Goal: Task Accomplishment & Management: Manage account settings

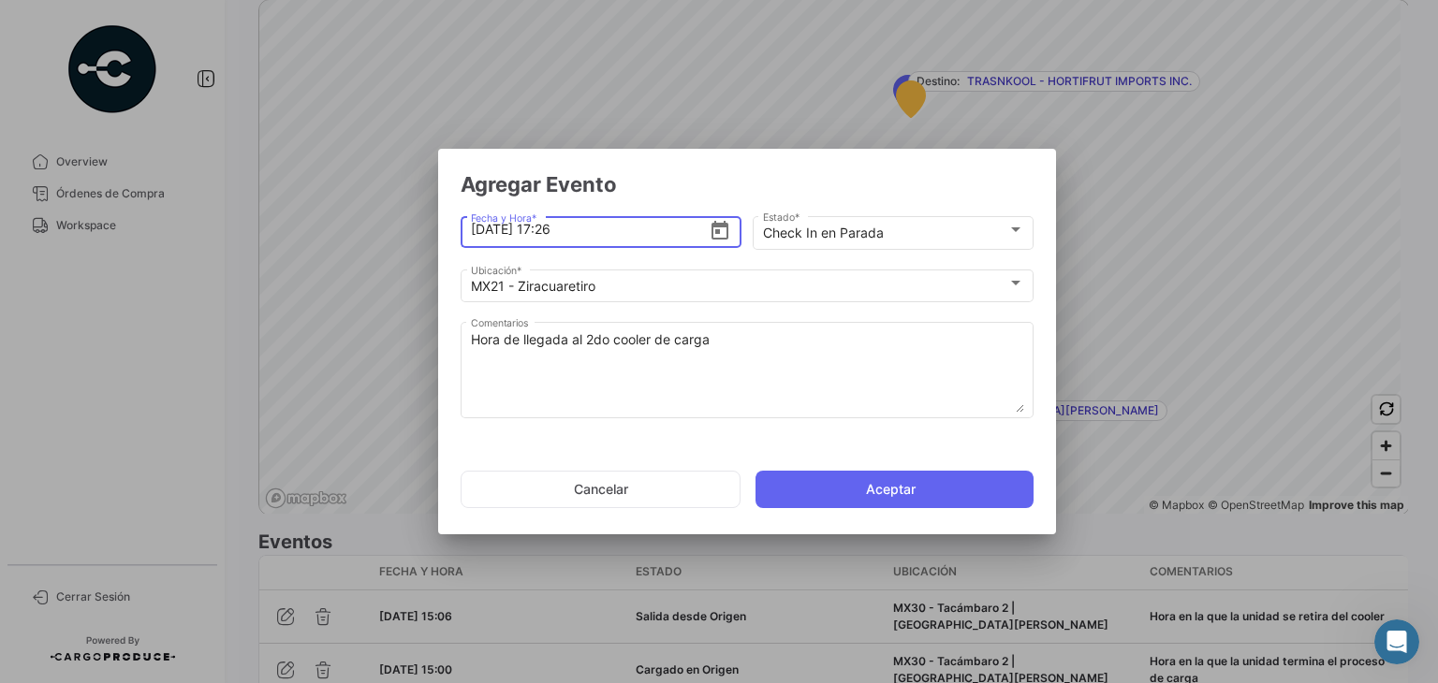
scroll to position [2, 0]
click at [628, 245] on input "10/9/2025, 17:" at bounding box center [590, 230] width 239 height 66
click at [561, 230] on input "10/9/2025, 17:00" at bounding box center [590, 230] width 239 height 66
type input "10/9/2025, 17:00"
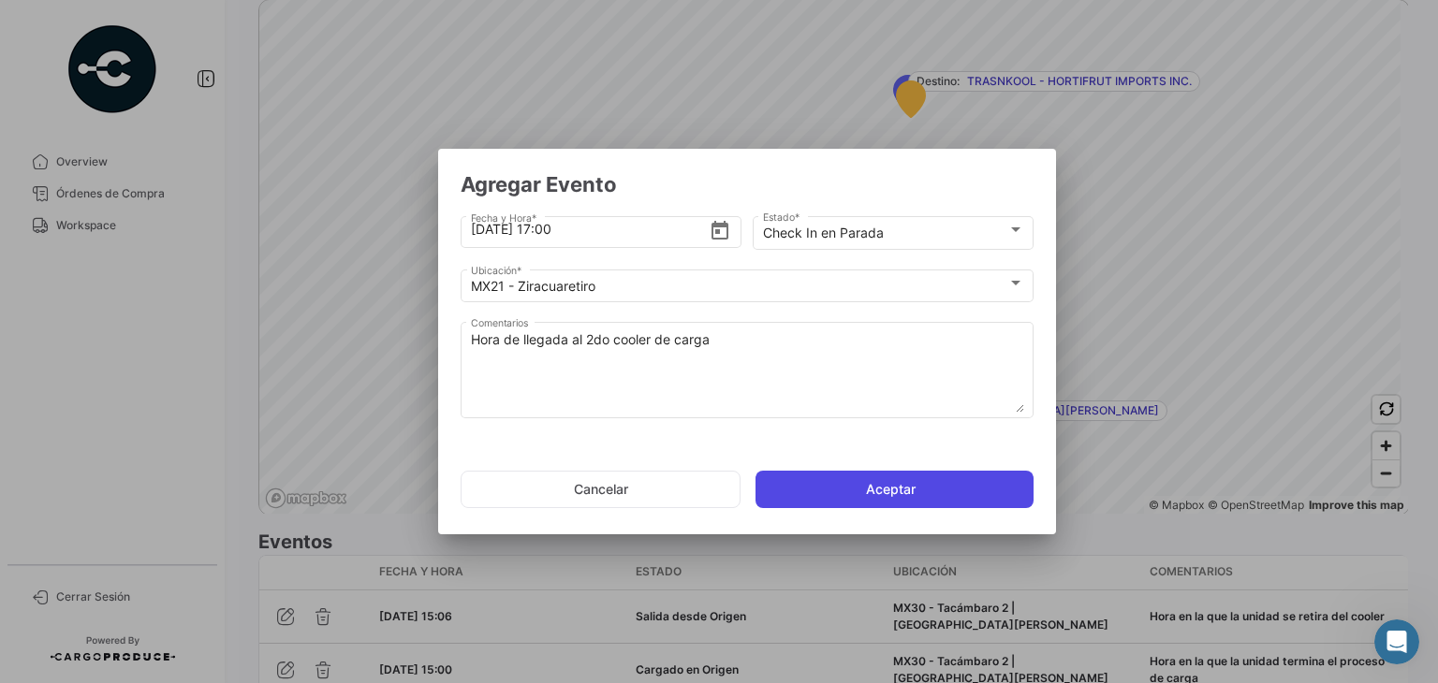
click at [814, 500] on button "Aceptar" at bounding box center [895, 489] width 278 height 37
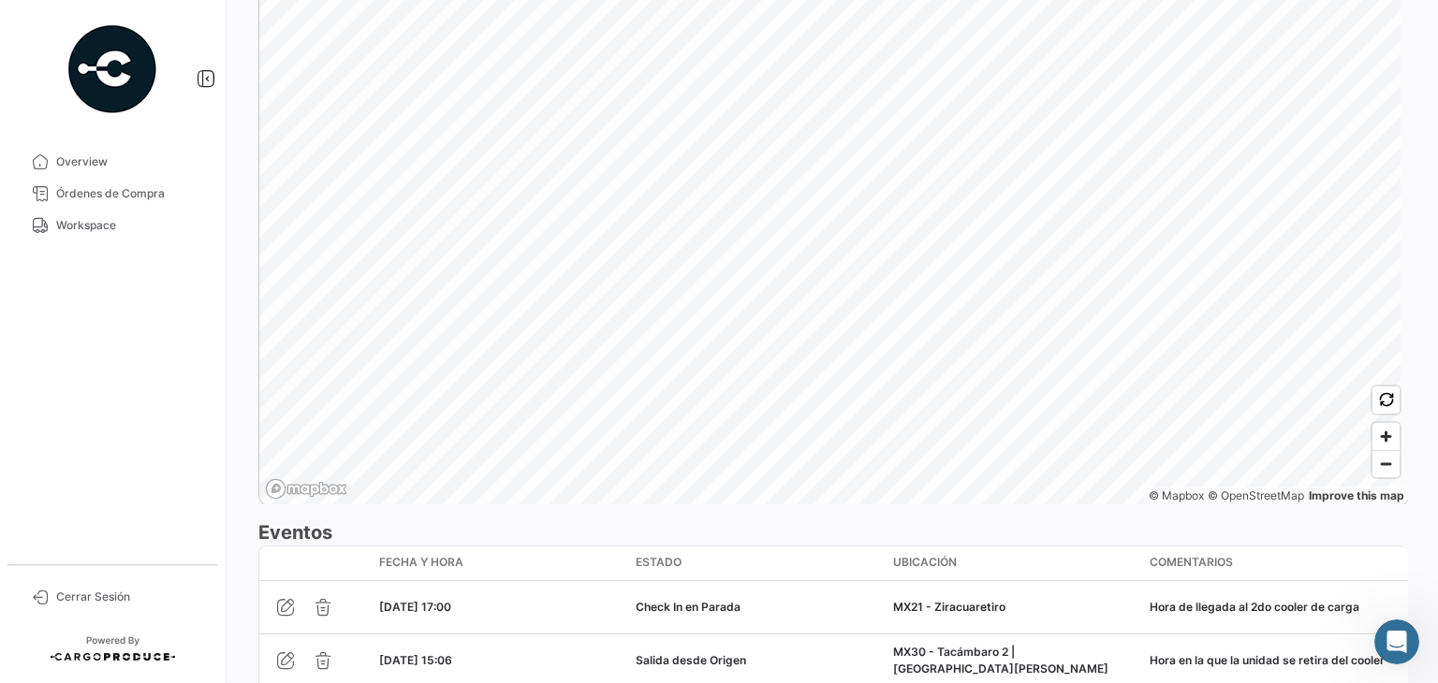
scroll to position [1446, 0]
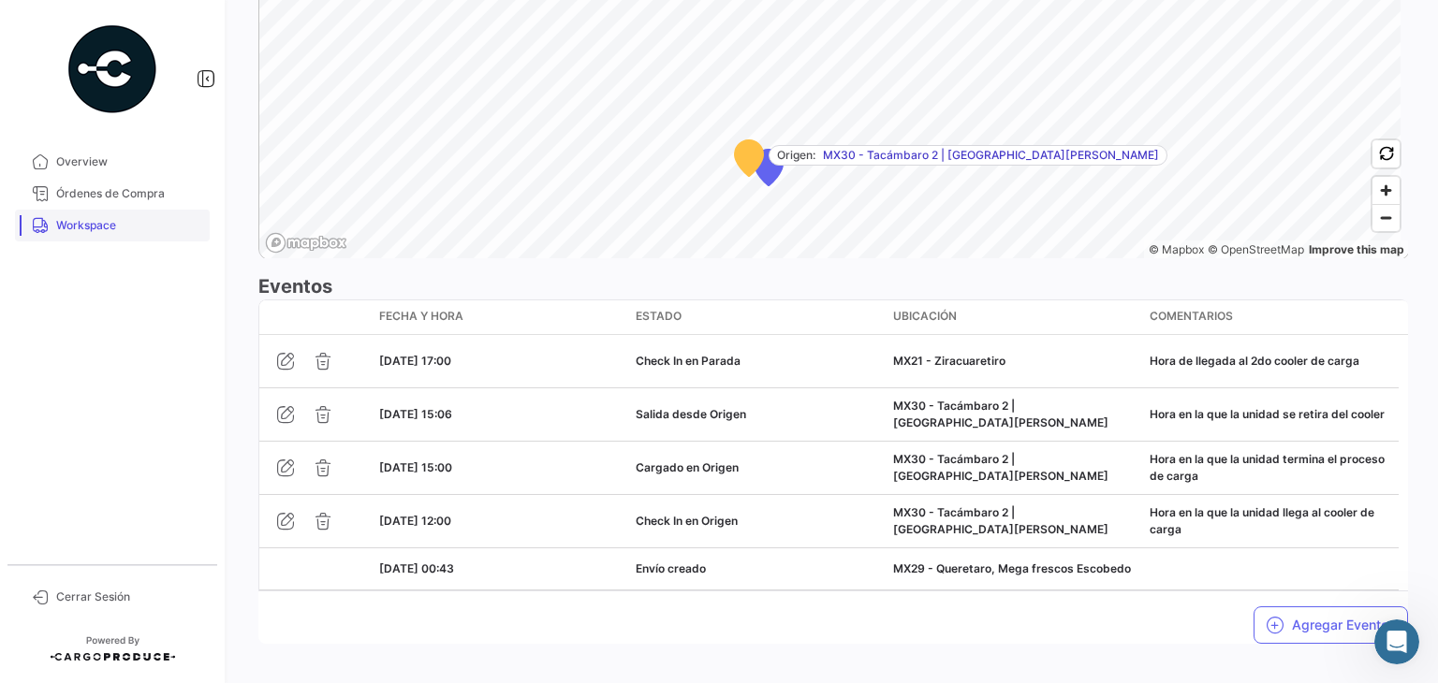
click at [150, 220] on span "Workspace" at bounding box center [129, 225] width 146 height 17
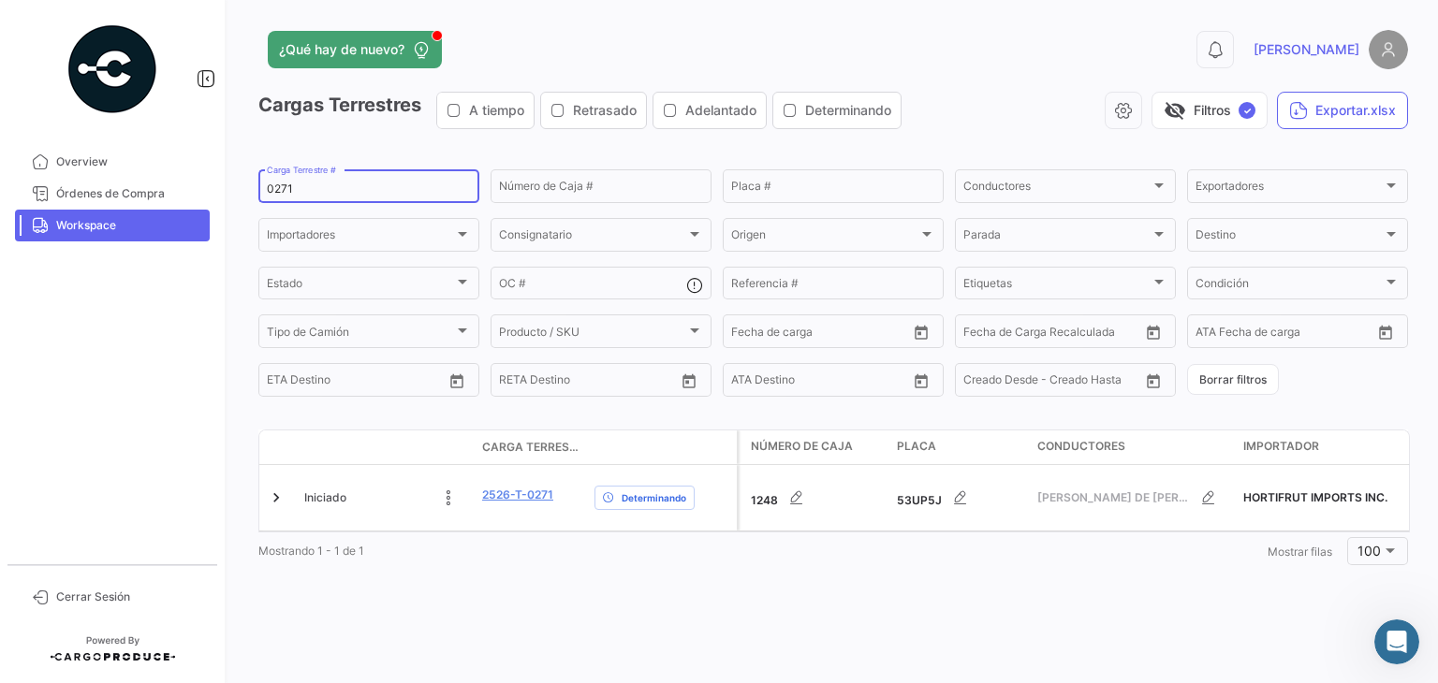
click at [281, 183] on input "0271" at bounding box center [369, 189] width 204 height 13
paste input "1404"
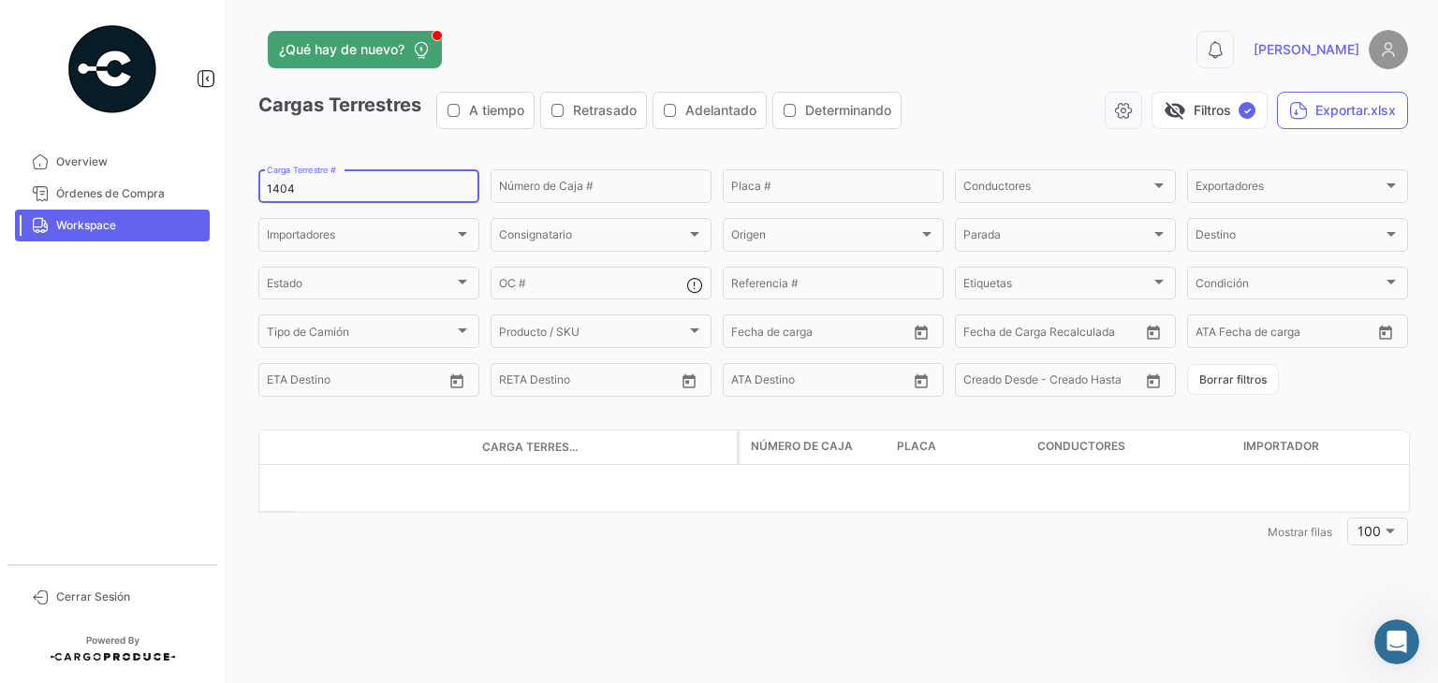
click at [276, 191] on input "1404" at bounding box center [369, 189] width 204 height 13
paste input "0262"
type input "0262"
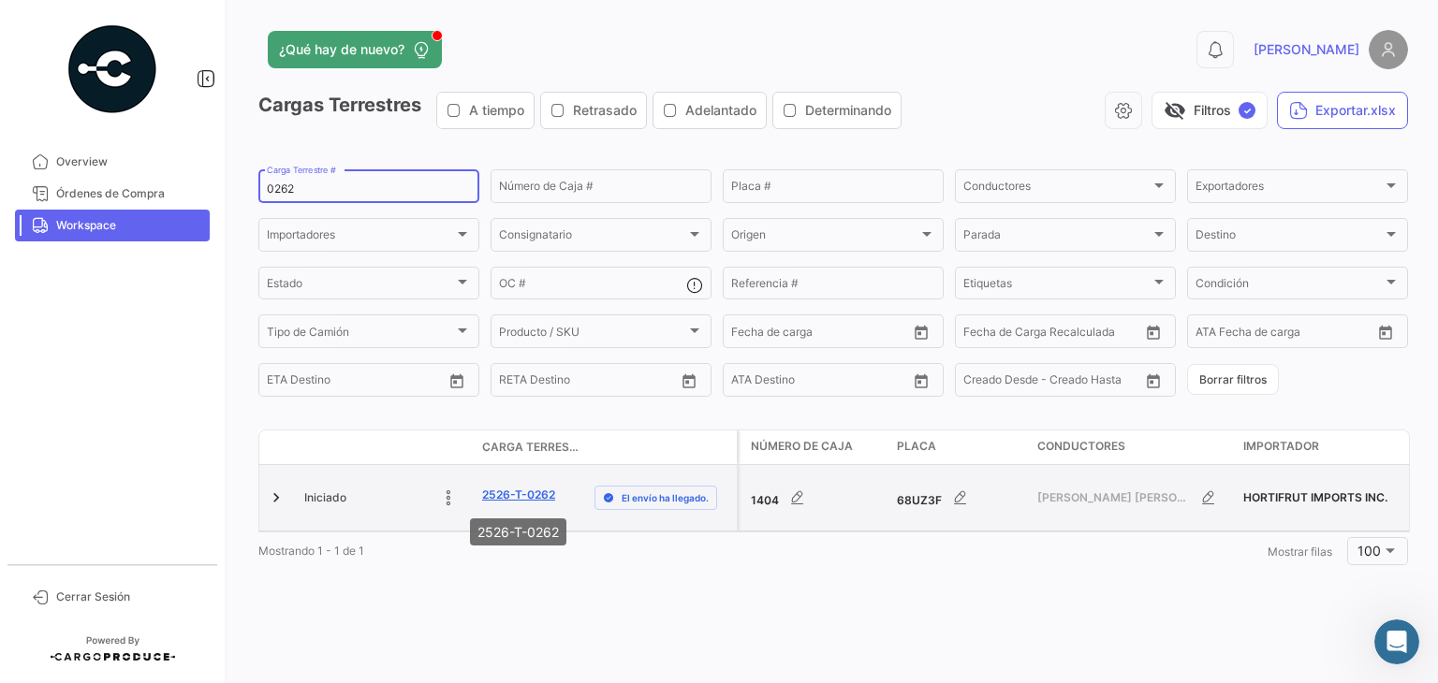
click at [533, 493] on link "2526-T-0262" at bounding box center [518, 495] width 73 height 17
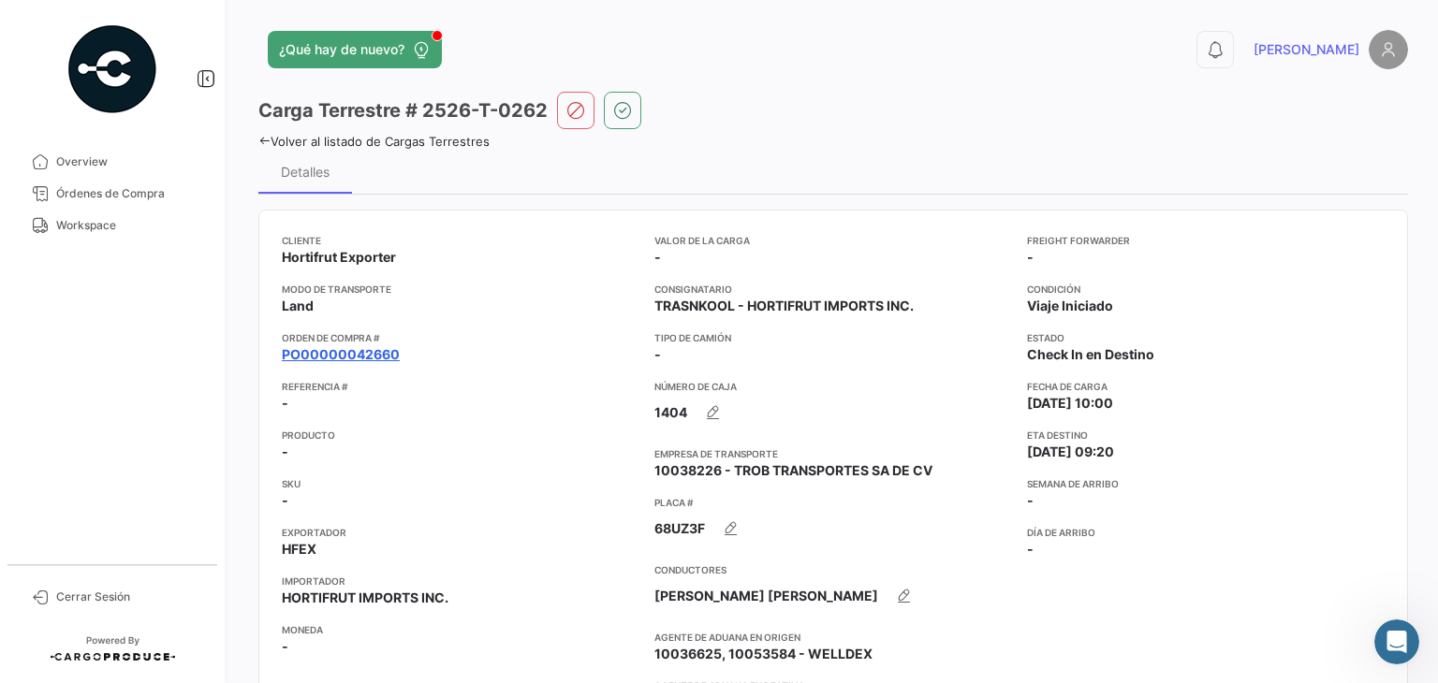
click at [363, 355] on link "PO00000042660" at bounding box center [341, 354] width 118 height 19
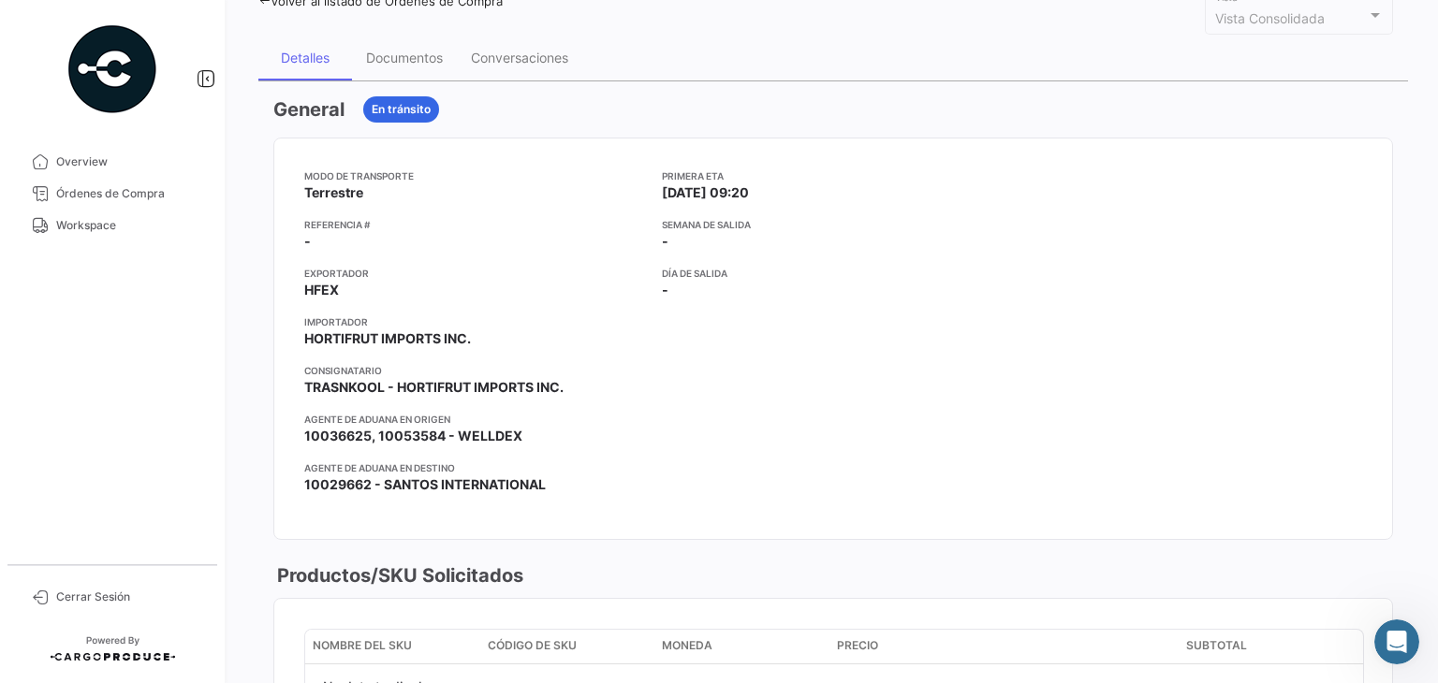
scroll to position [127, 0]
click at [406, 57] on div "Documentos" at bounding box center [404, 59] width 77 height 16
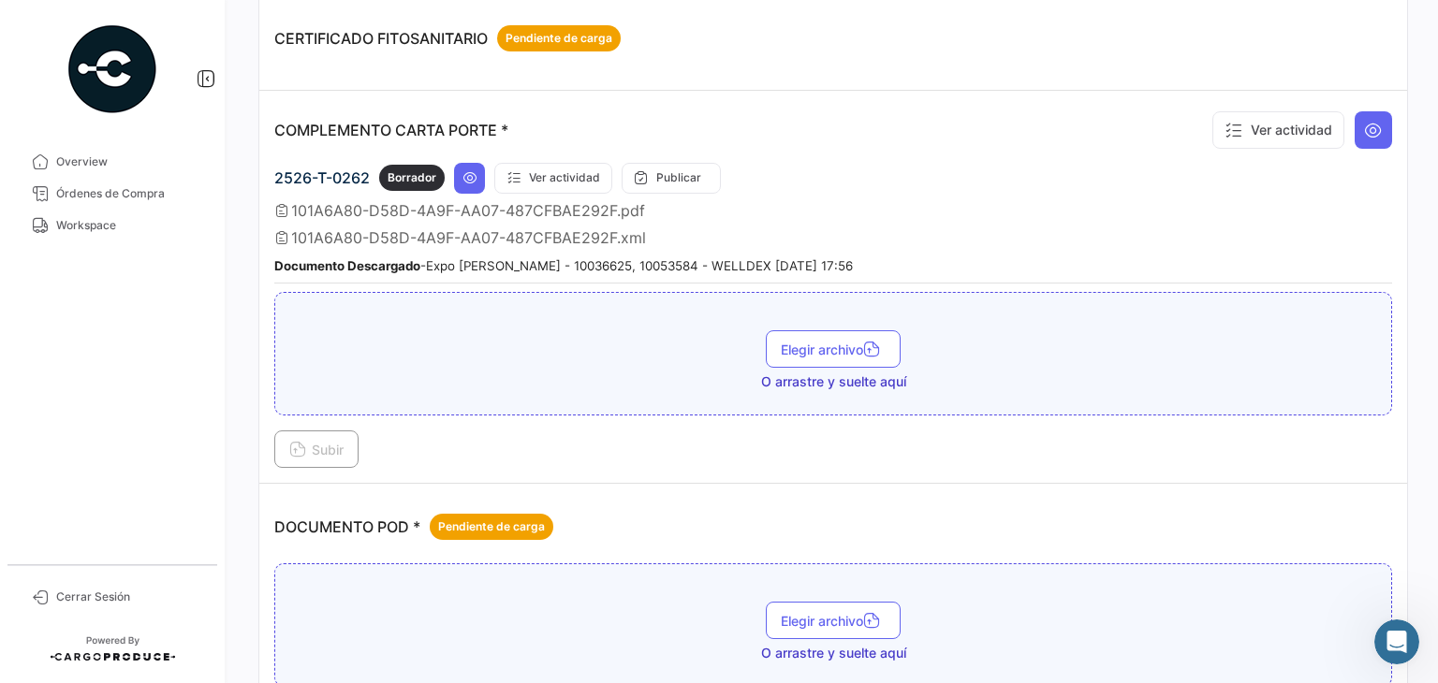
scroll to position [630, 0]
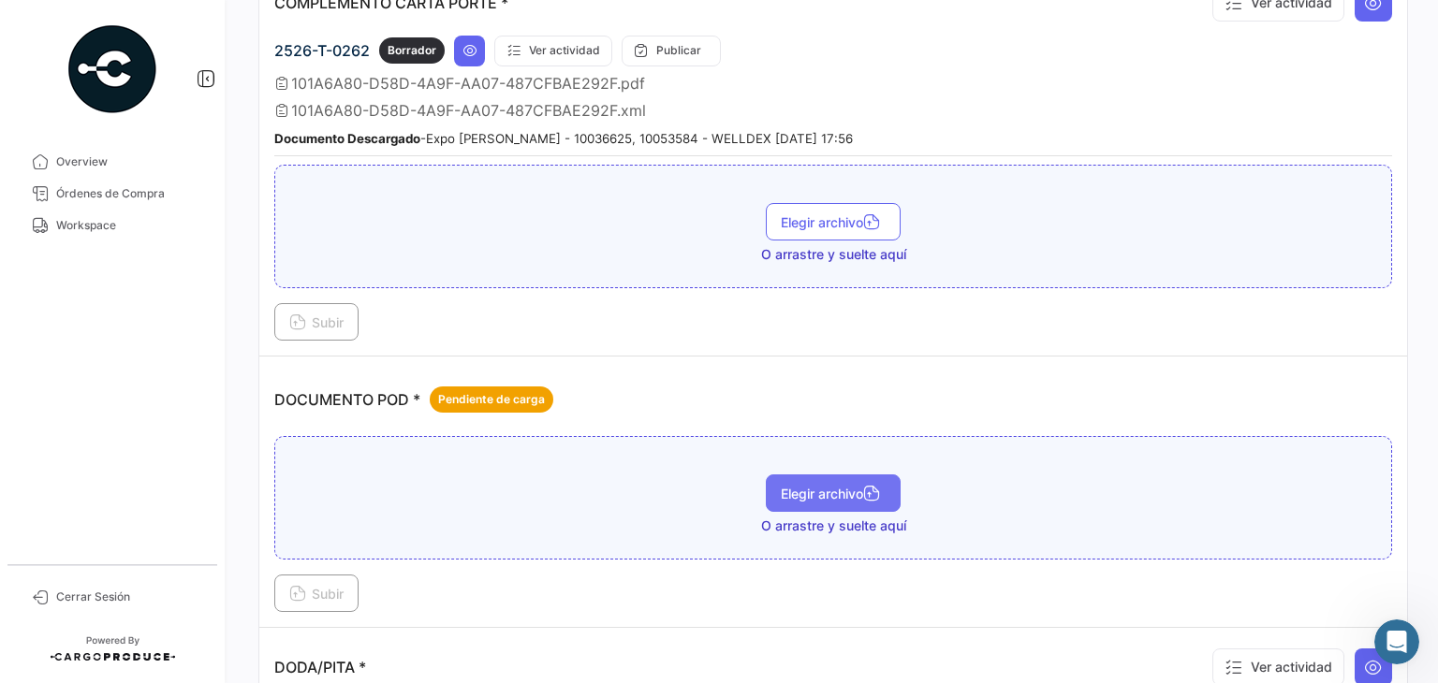
click at [811, 486] on span "Elegir archivo" at bounding box center [833, 494] width 105 height 16
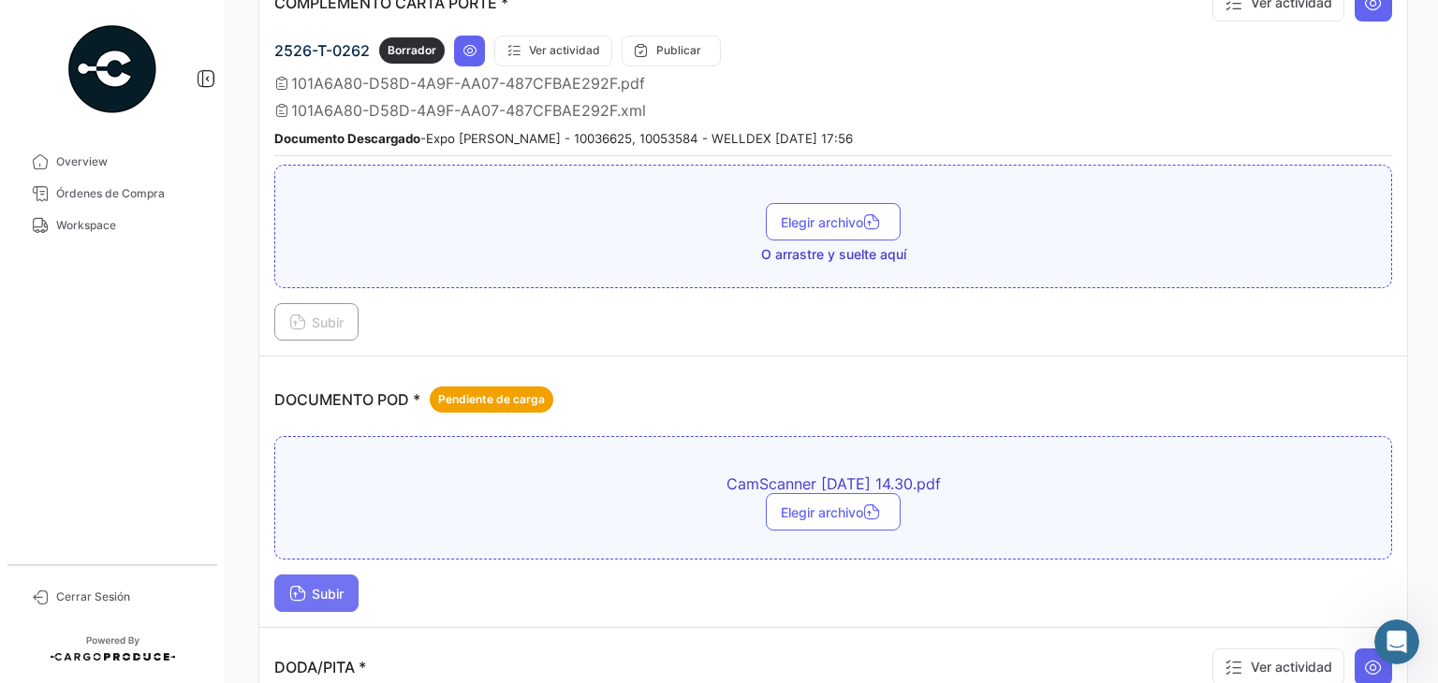
click at [326, 586] on span "Subir" at bounding box center [316, 594] width 54 height 16
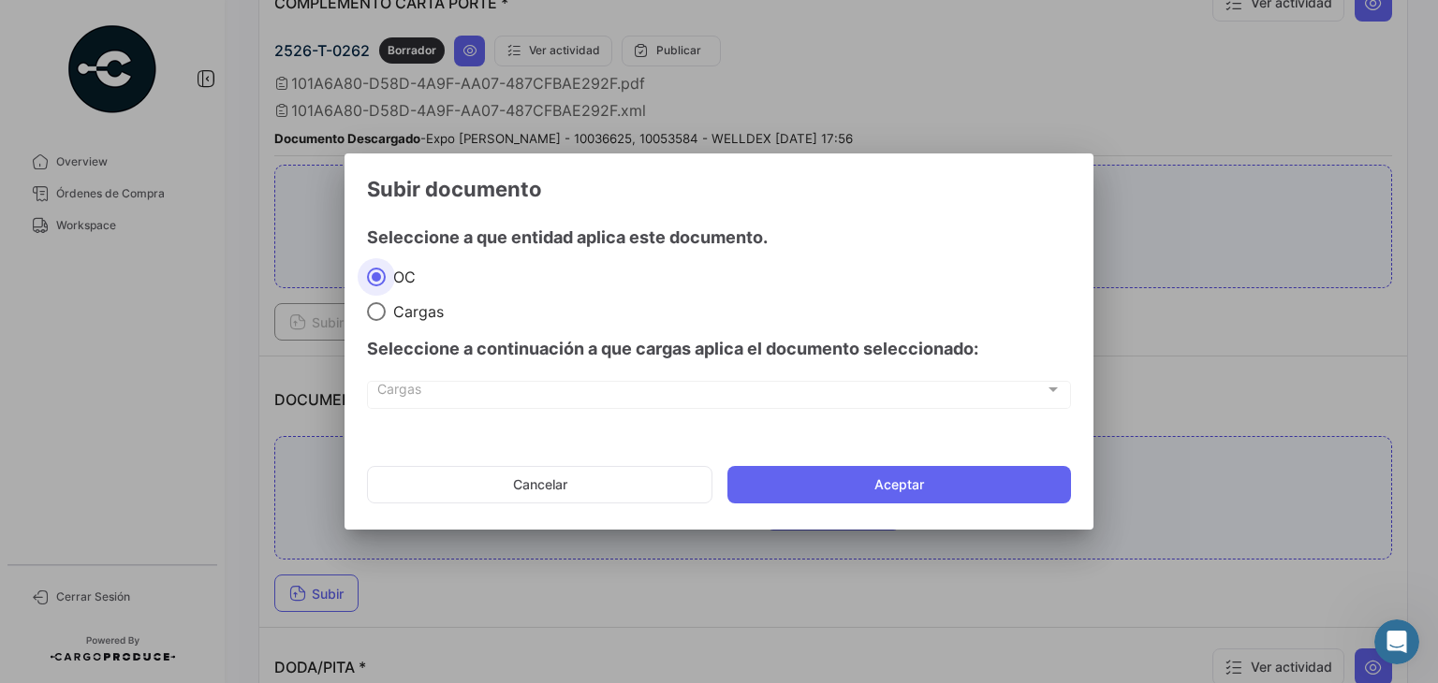
click at [376, 322] on div "Seleccione a continuación a que cargas aplica el documento seleccionado:" at bounding box center [719, 349] width 704 height 56
click at [372, 310] on span at bounding box center [376, 311] width 19 height 19
click at [372, 310] on input "Cargas" at bounding box center [376, 311] width 19 height 19
radio input "true"
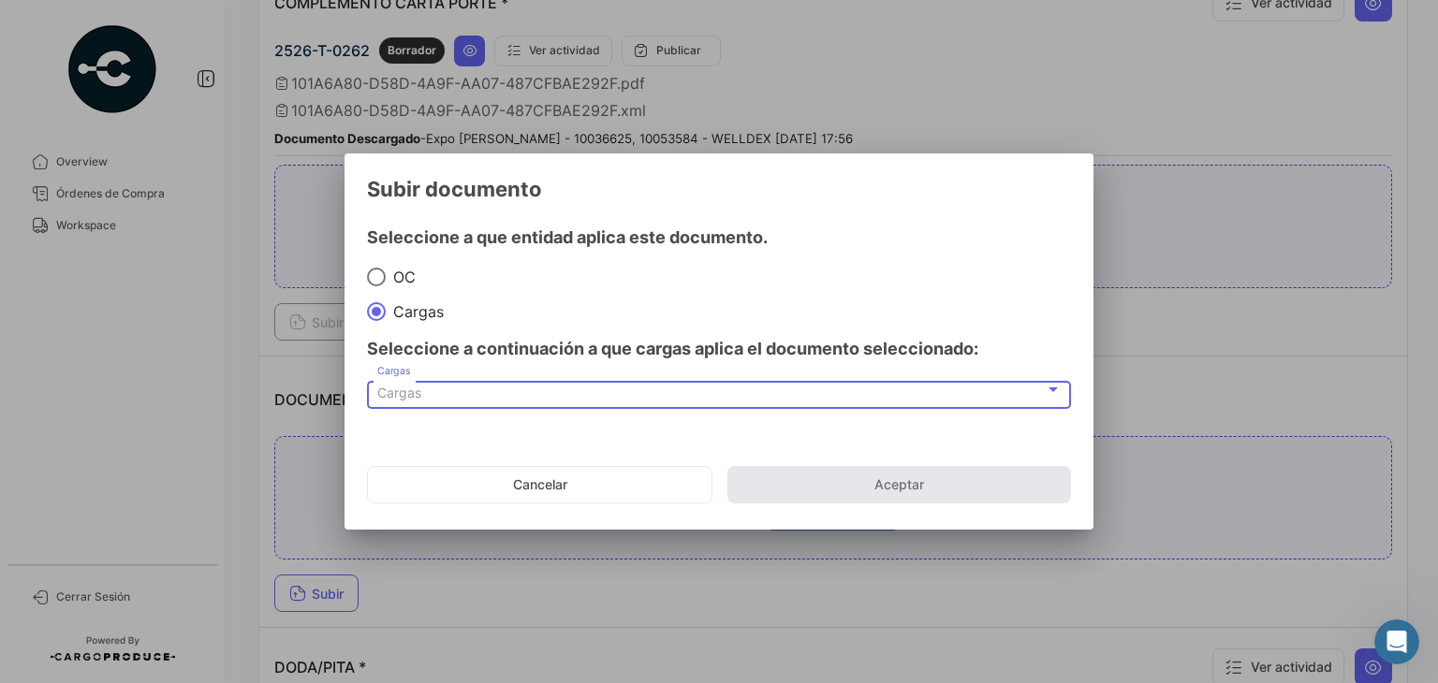
click at [492, 394] on div "Cargas" at bounding box center [711, 394] width 668 height 16
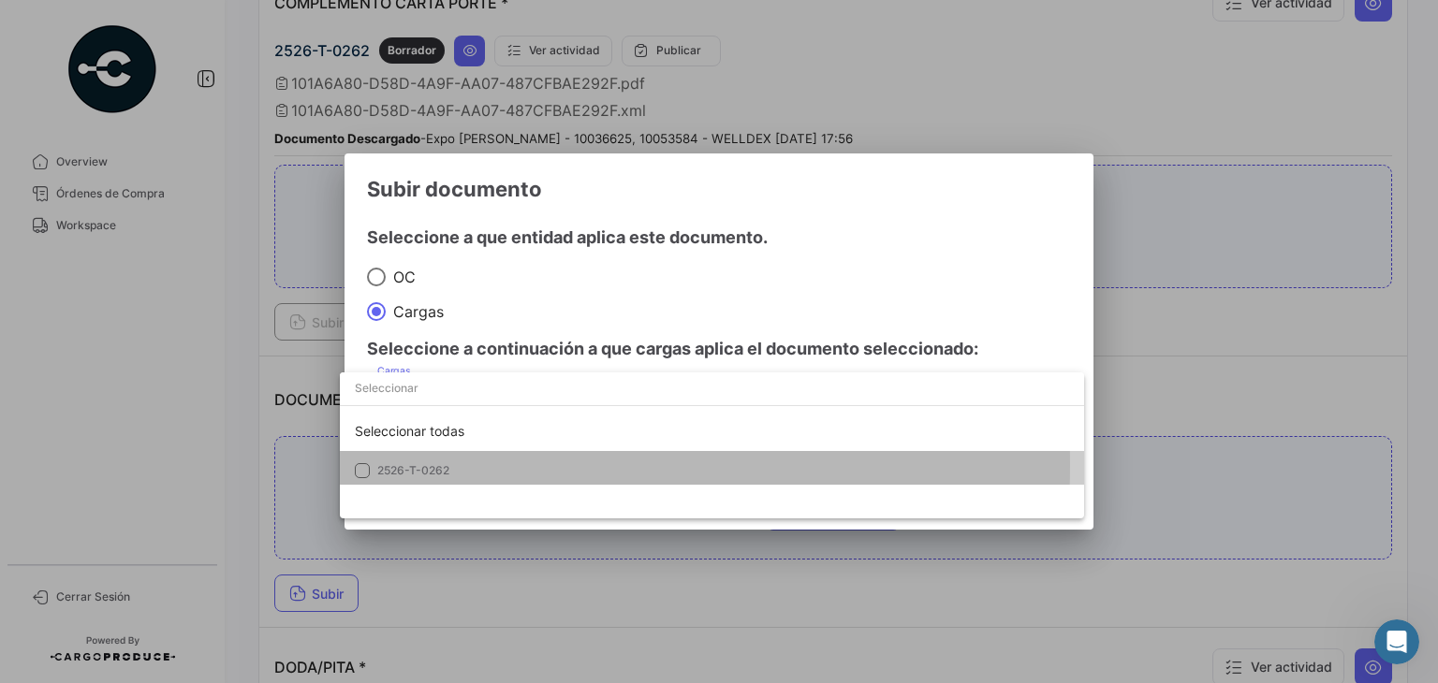
click at [444, 465] on span "2526-T-0262" at bounding box center [413, 470] width 72 height 14
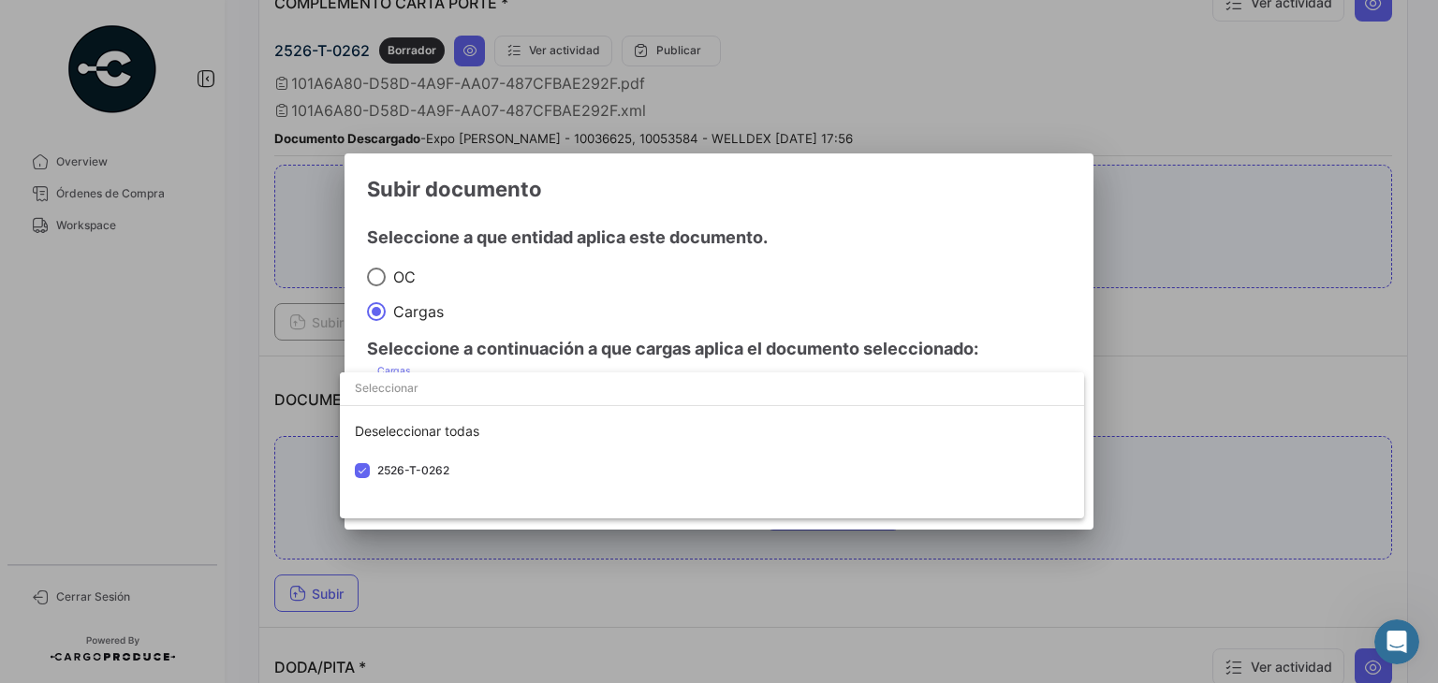
click at [937, 267] on div at bounding box center [719, 341] width 1438 height 683
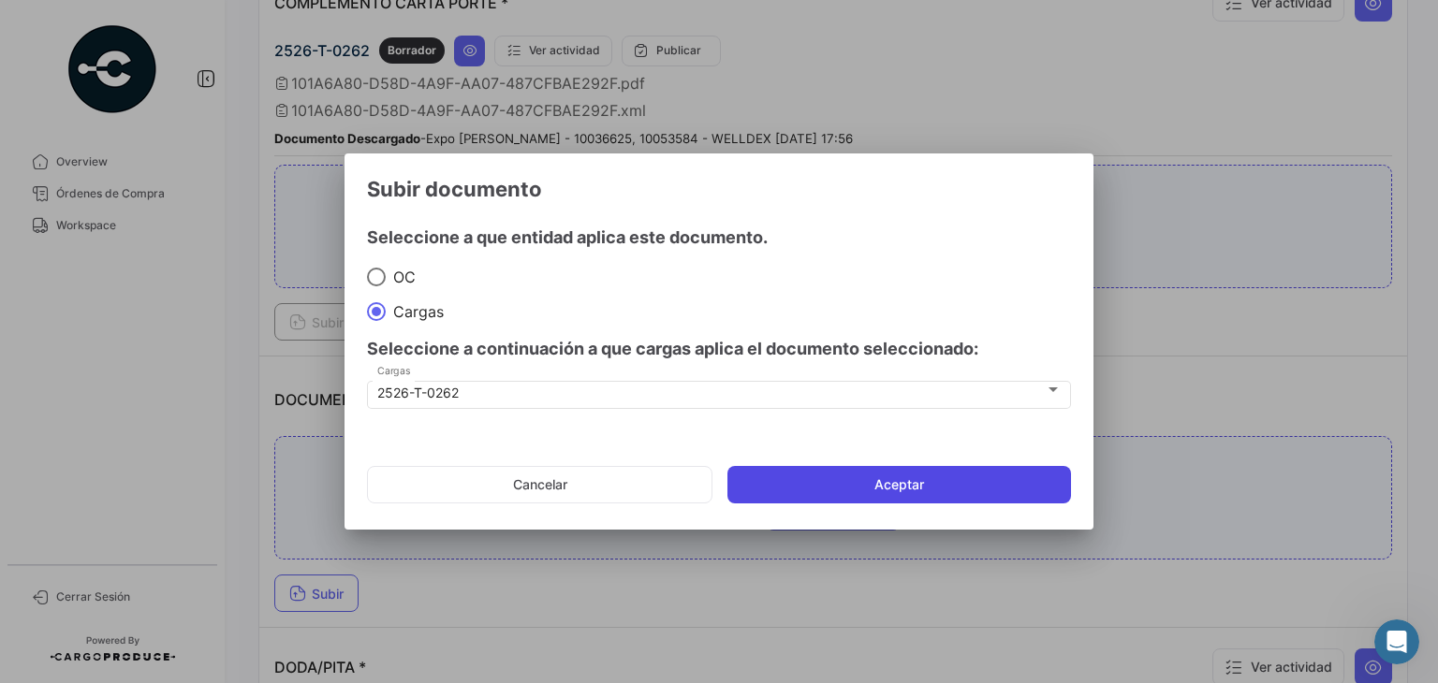
click at [814, 493] on button "Aceptar" at bounding box center [899, 484] width 344 height 37
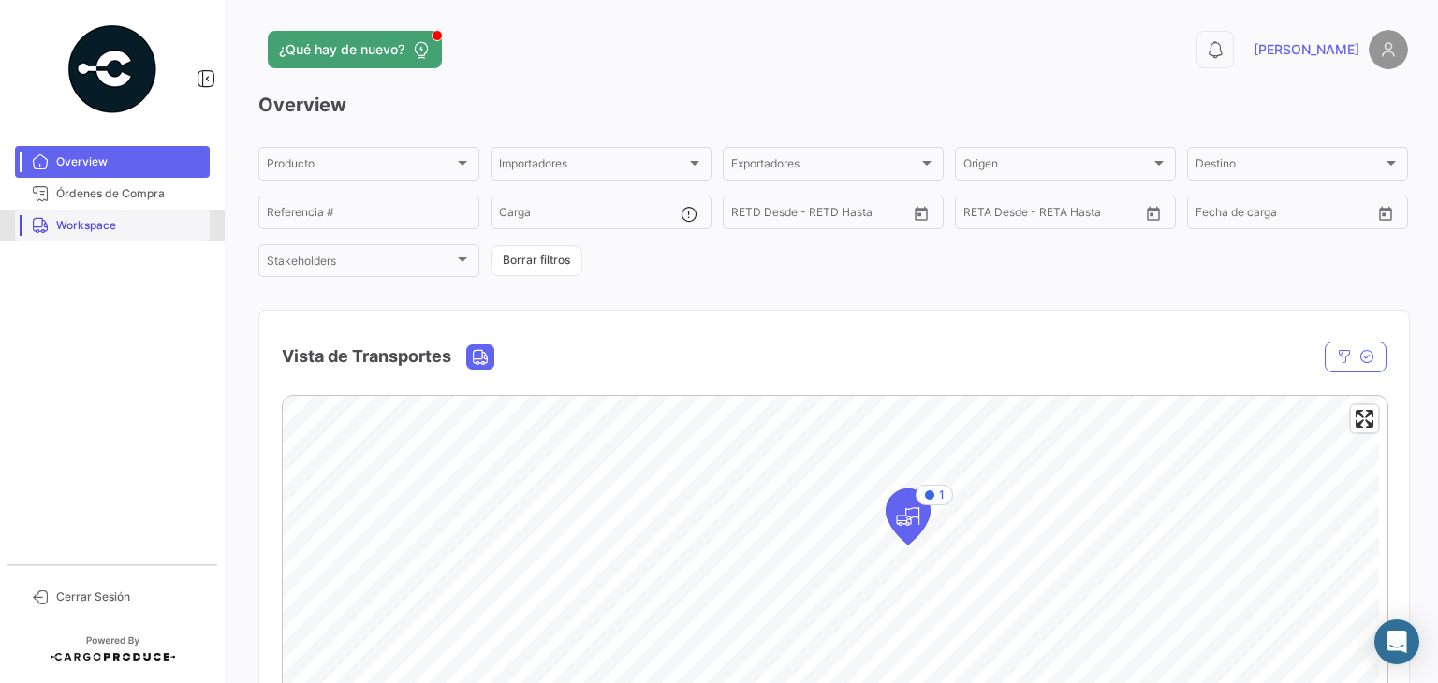
click at [73, 231] on span "Workspace" at bounding box center [129, 225] width 146 height 17
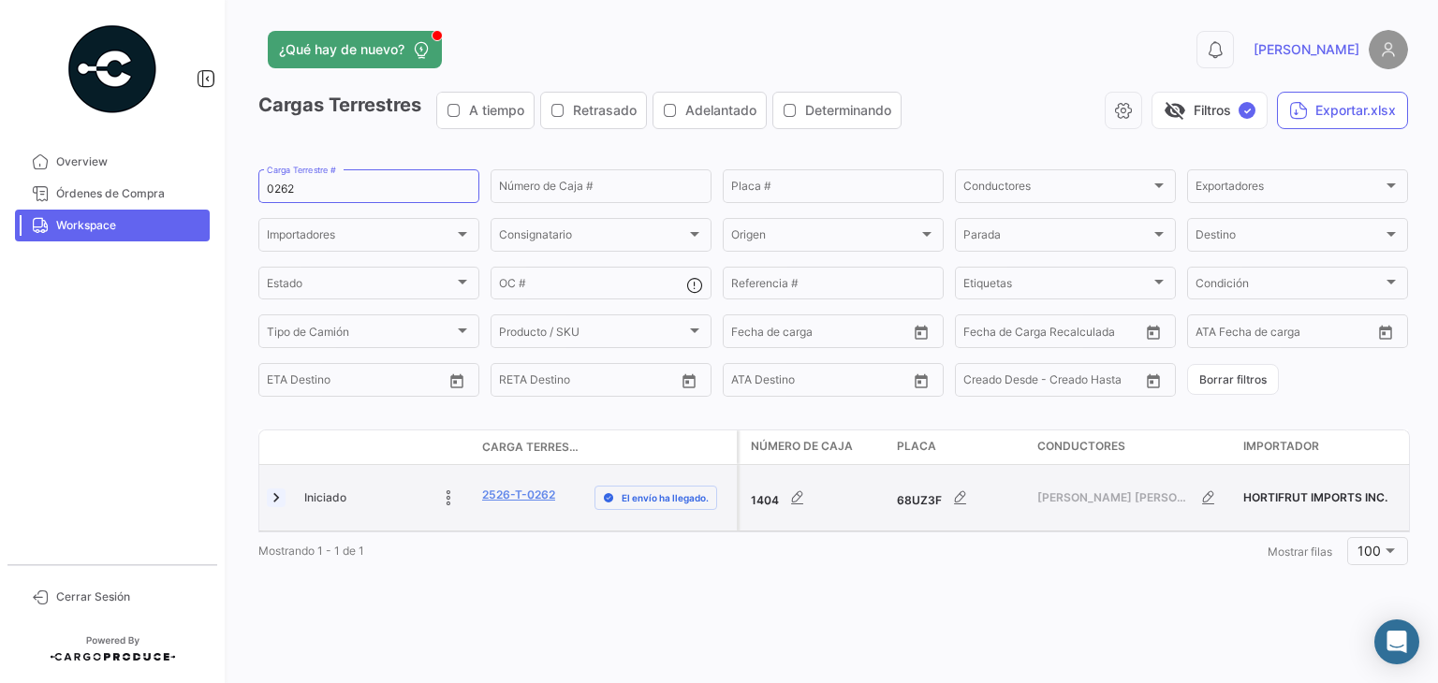
click at [280, 500] on link at bounding box center [276, 498] width 19 height 19
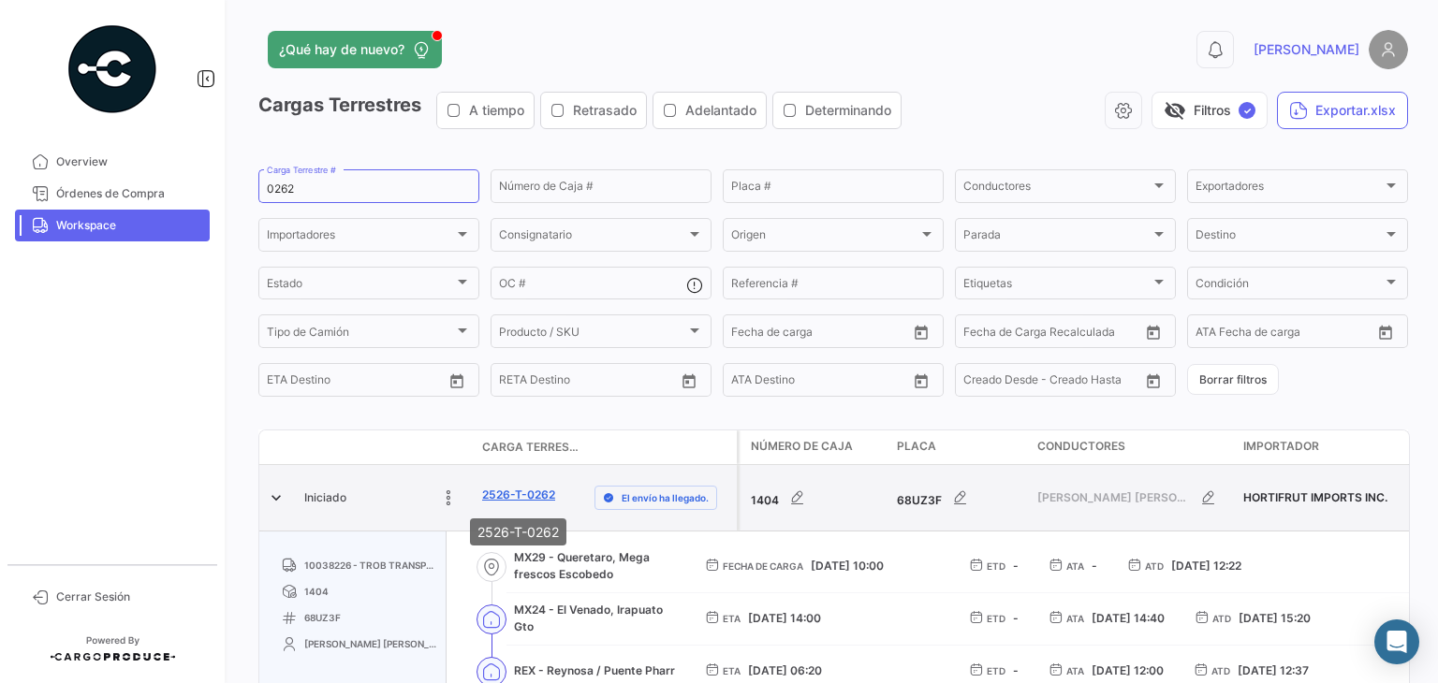
click at [513, 503] on link "2526-T-0262" at bounding box center [518, 495] width 73 height 17
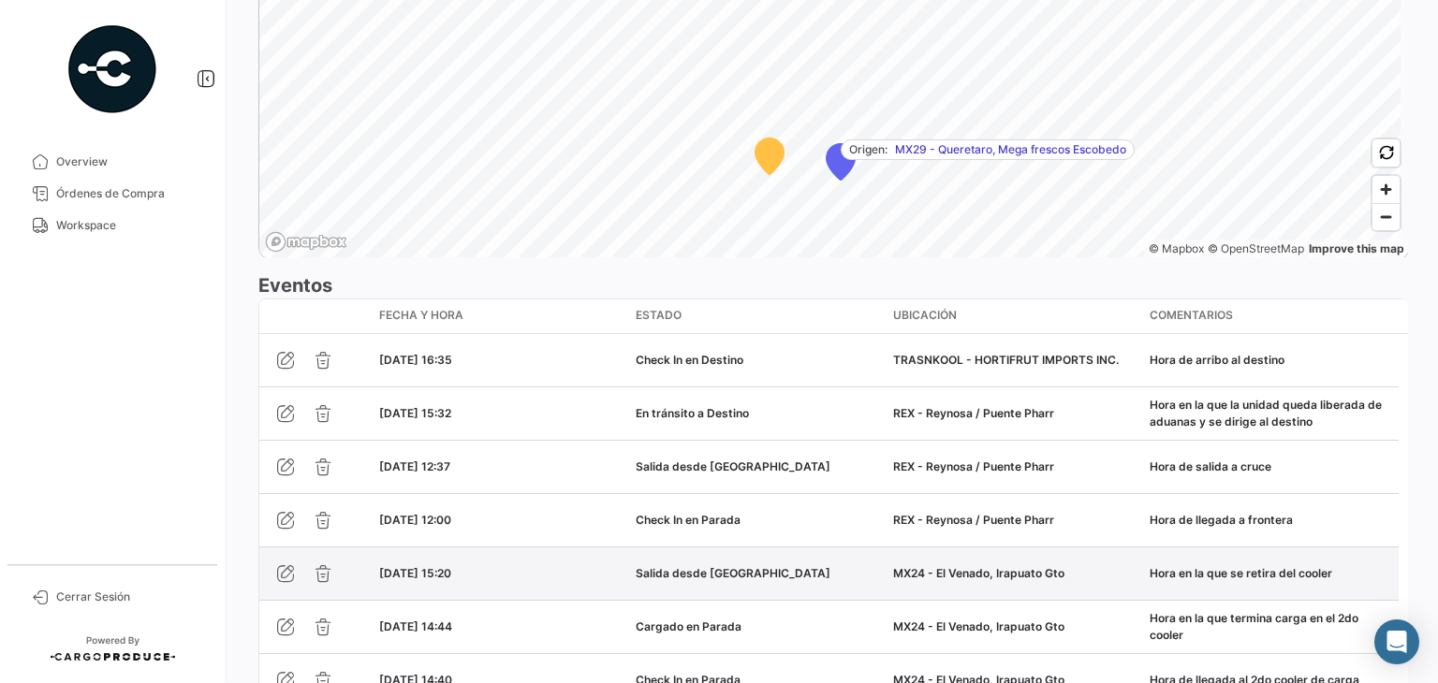
scroll to position [1766, 0]
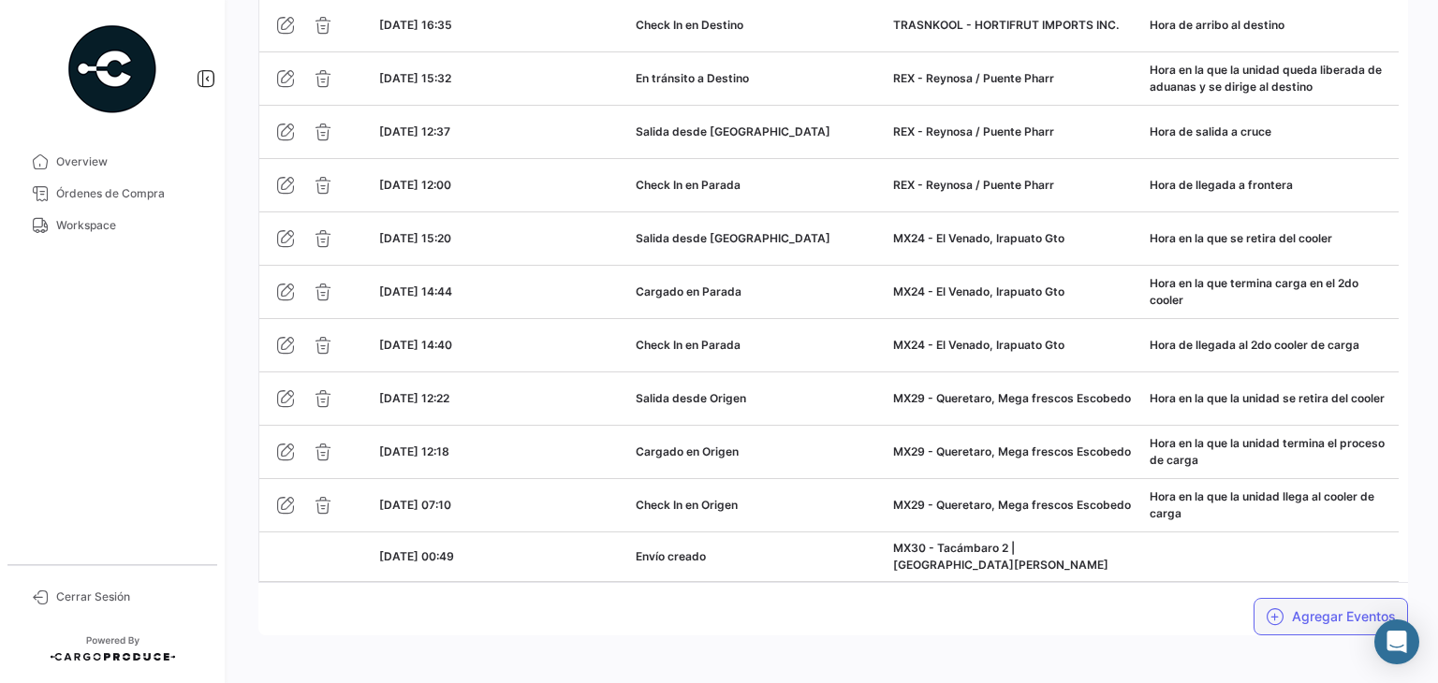
click at [1284, 598] on button "Agregar Eventos" at bounding box center [1331, 616] width 154 height 37
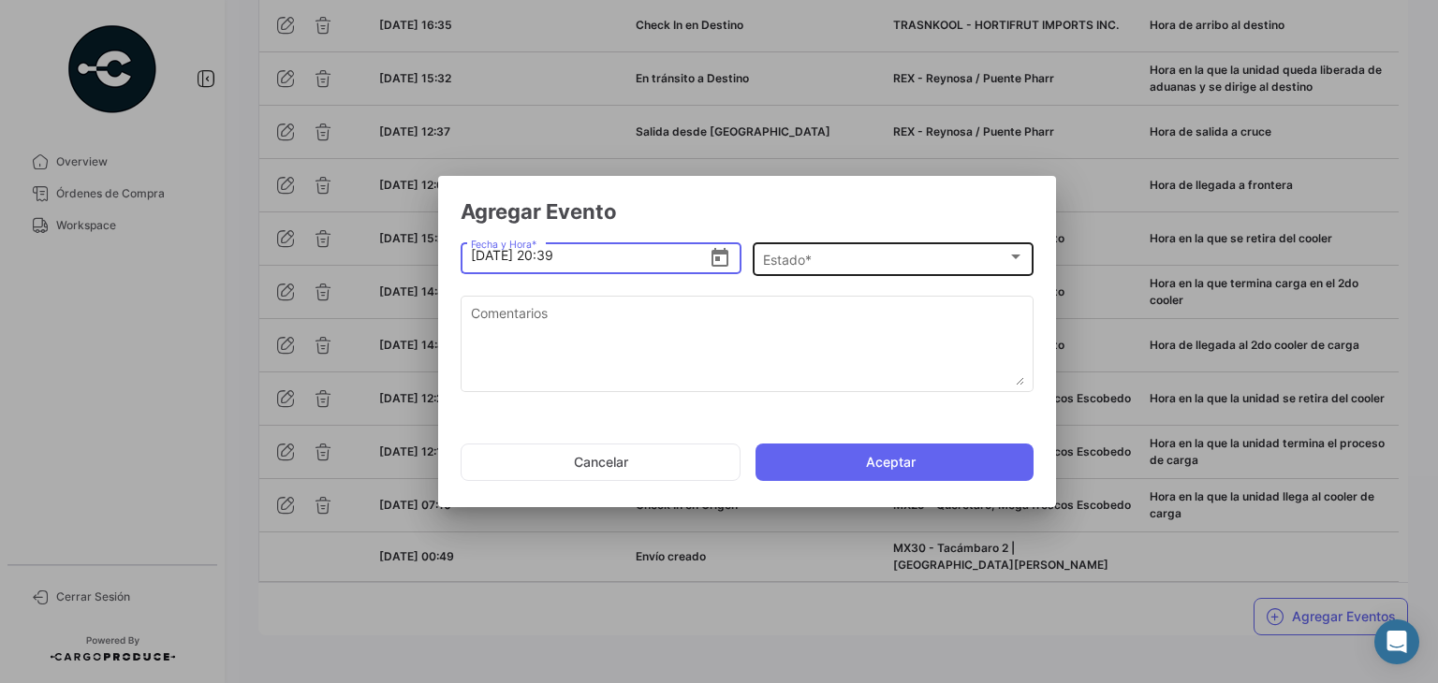
click at [830, 244] on div "Estado * Estado *" at bounding box center [893, 258] width 261 height 37
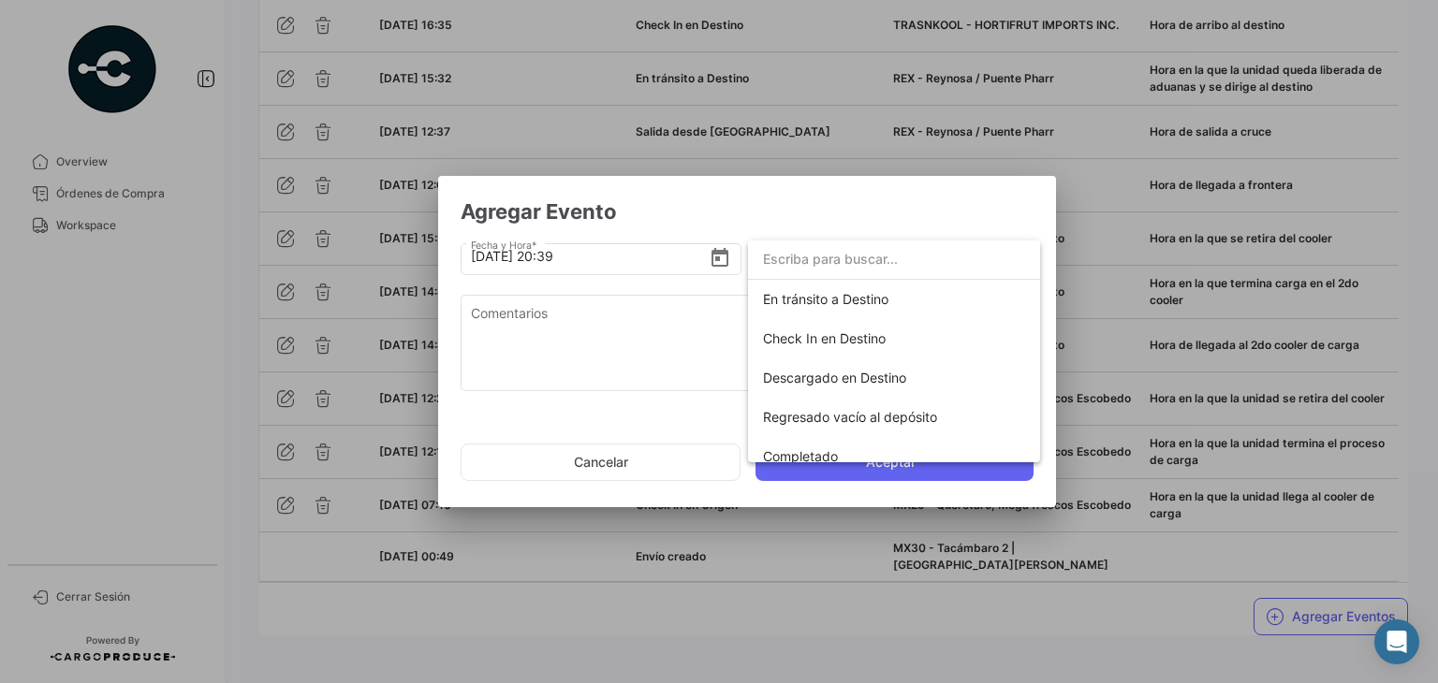
scroll to position [329, 0]
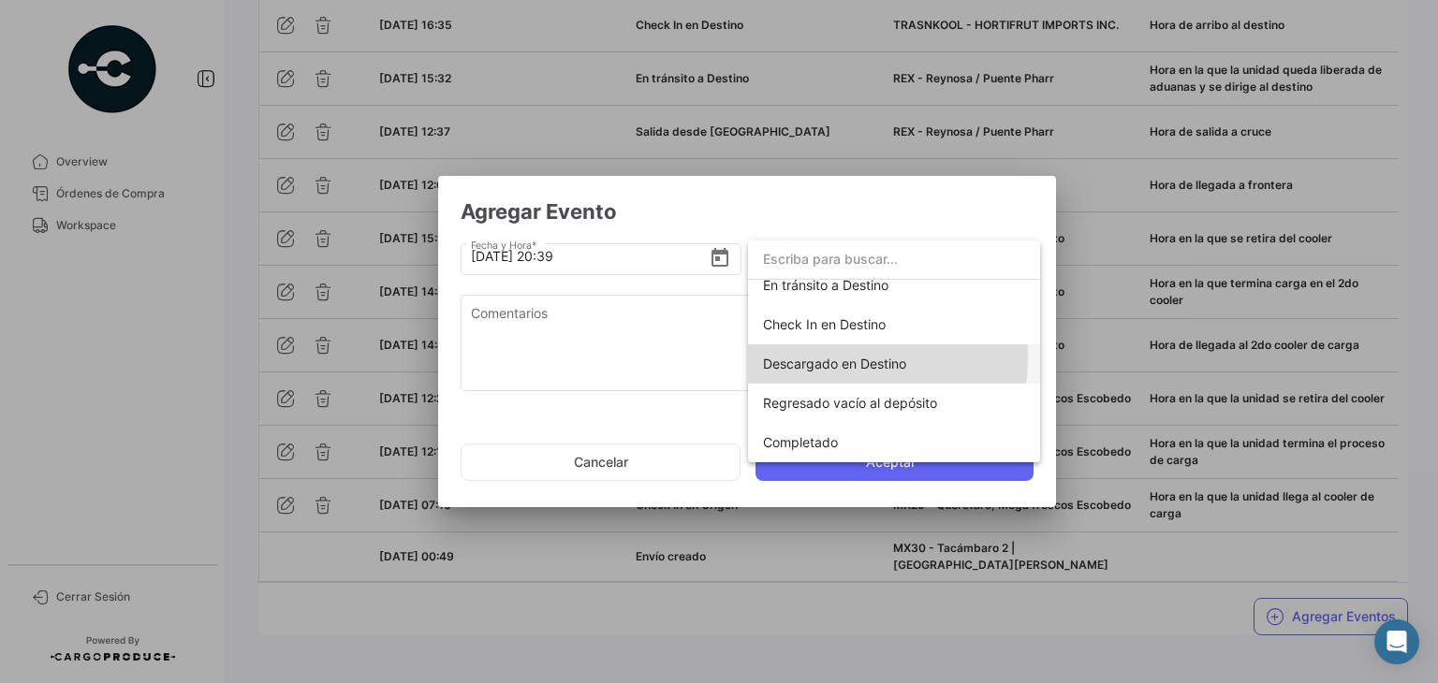
click at [827, 358] on span "Descargado en Destino" at bounding box center [834, 364] width 143 height 16
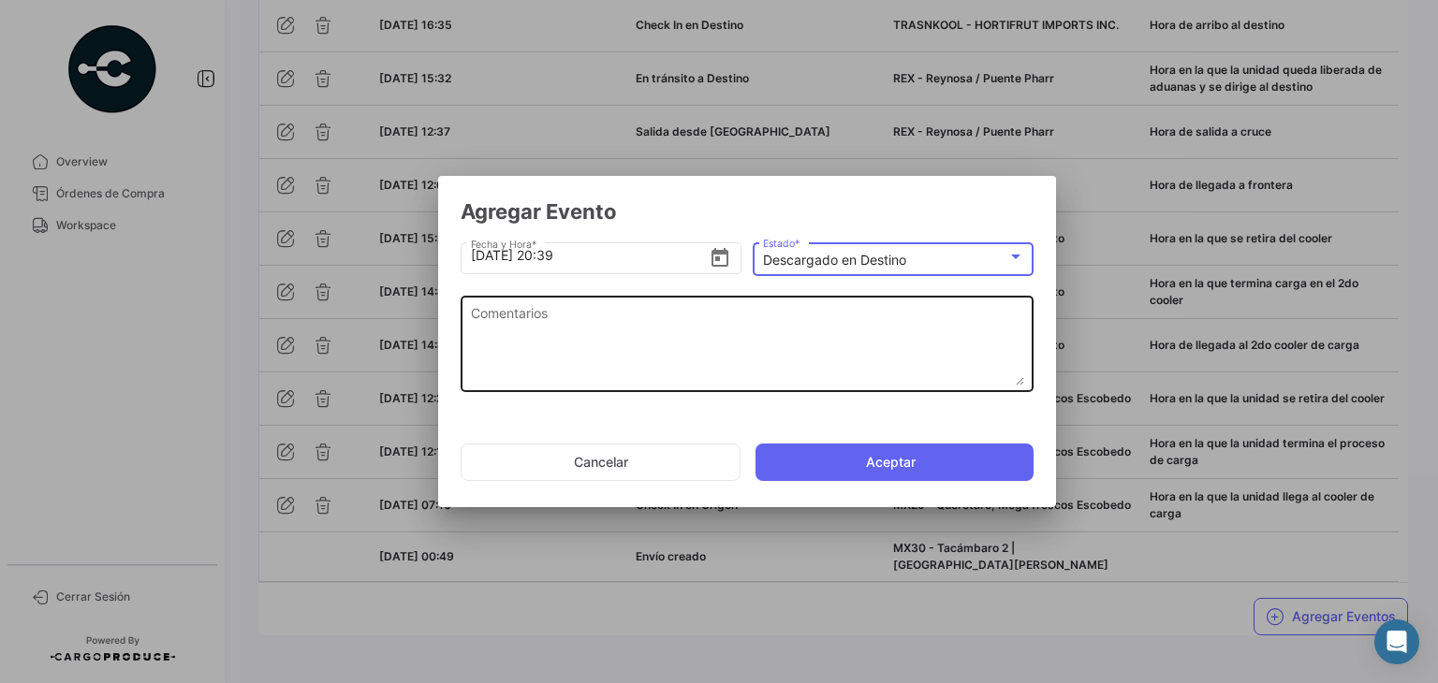
click at [667, 330] on textarea "Comentarios" at bounding box center [747, 344] width 553 height 82
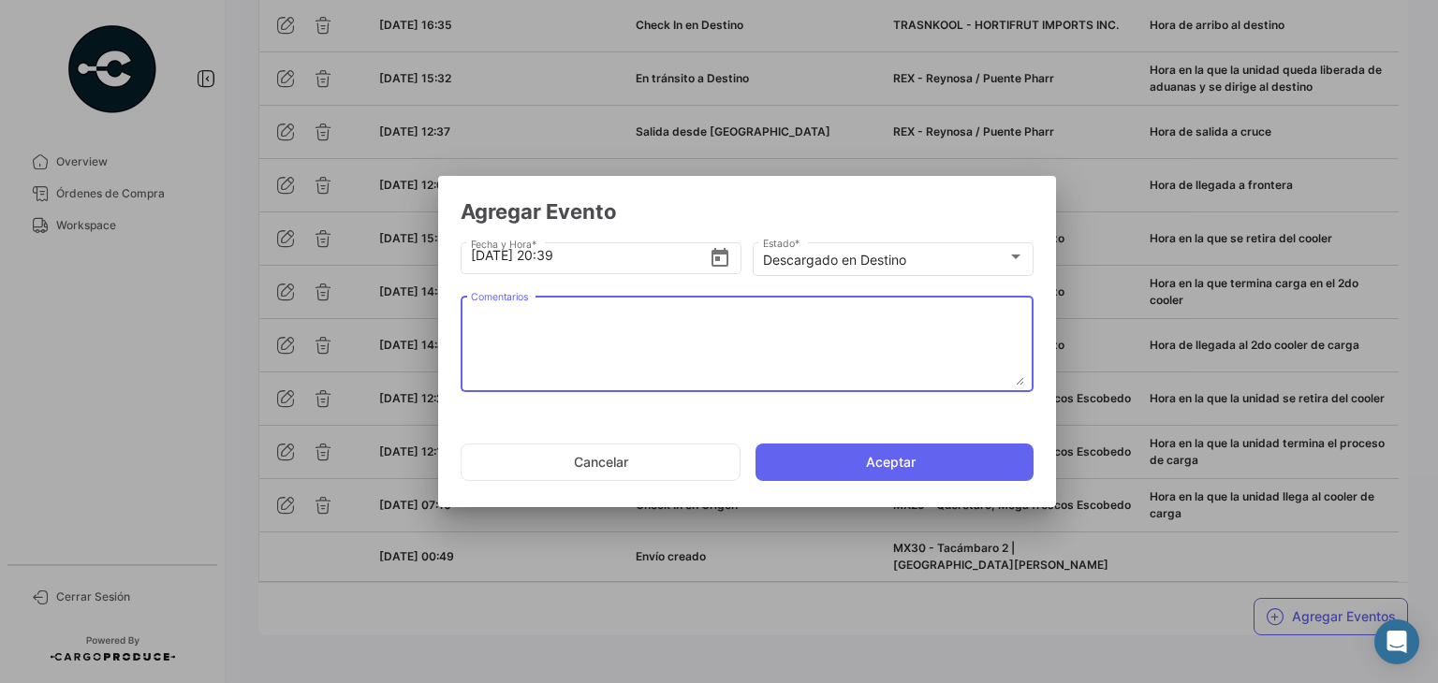
paste textarea "Hora en la que se termina la descarga, la unidad espera documentos de salida"
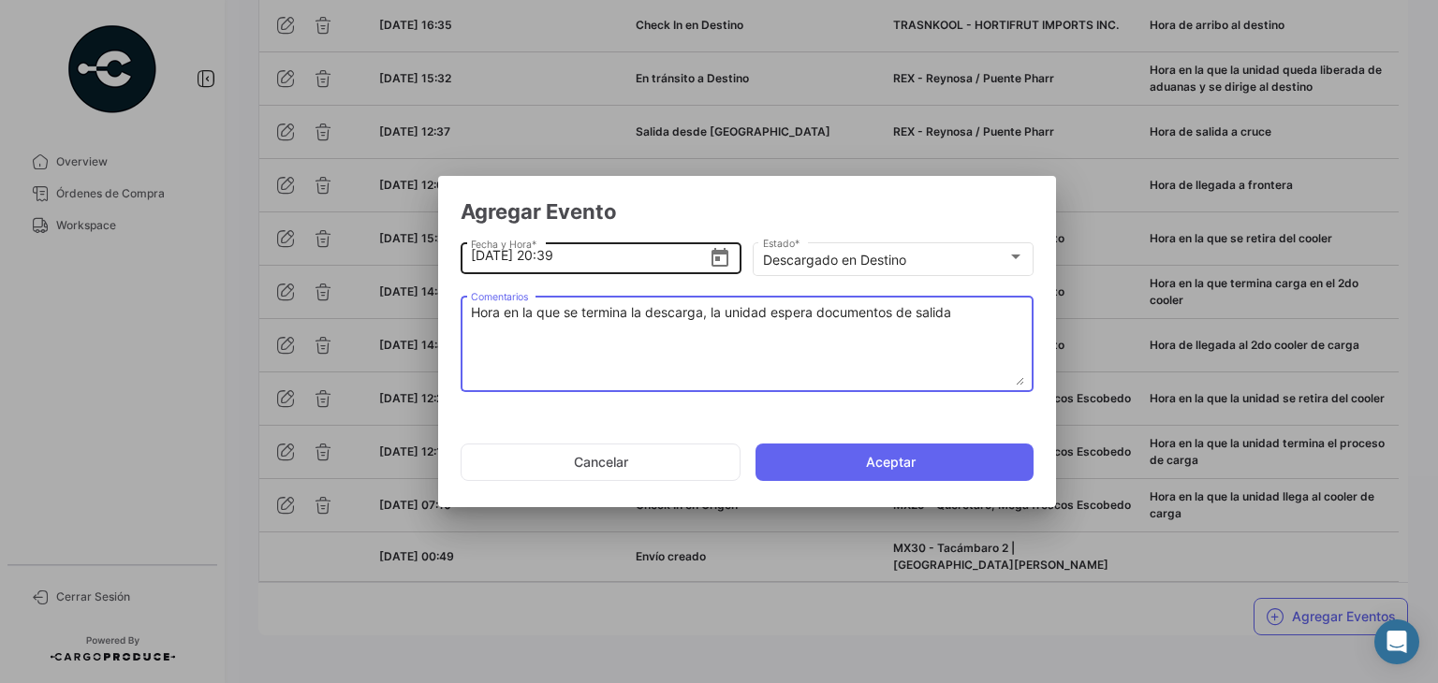
type textarea "Hora en la que se termina la descarga, la unidad espera documentos de salida"
click at [558, 253] on input "[DATE] 20:39" at bounding box center [590, 256] width 239 height 66
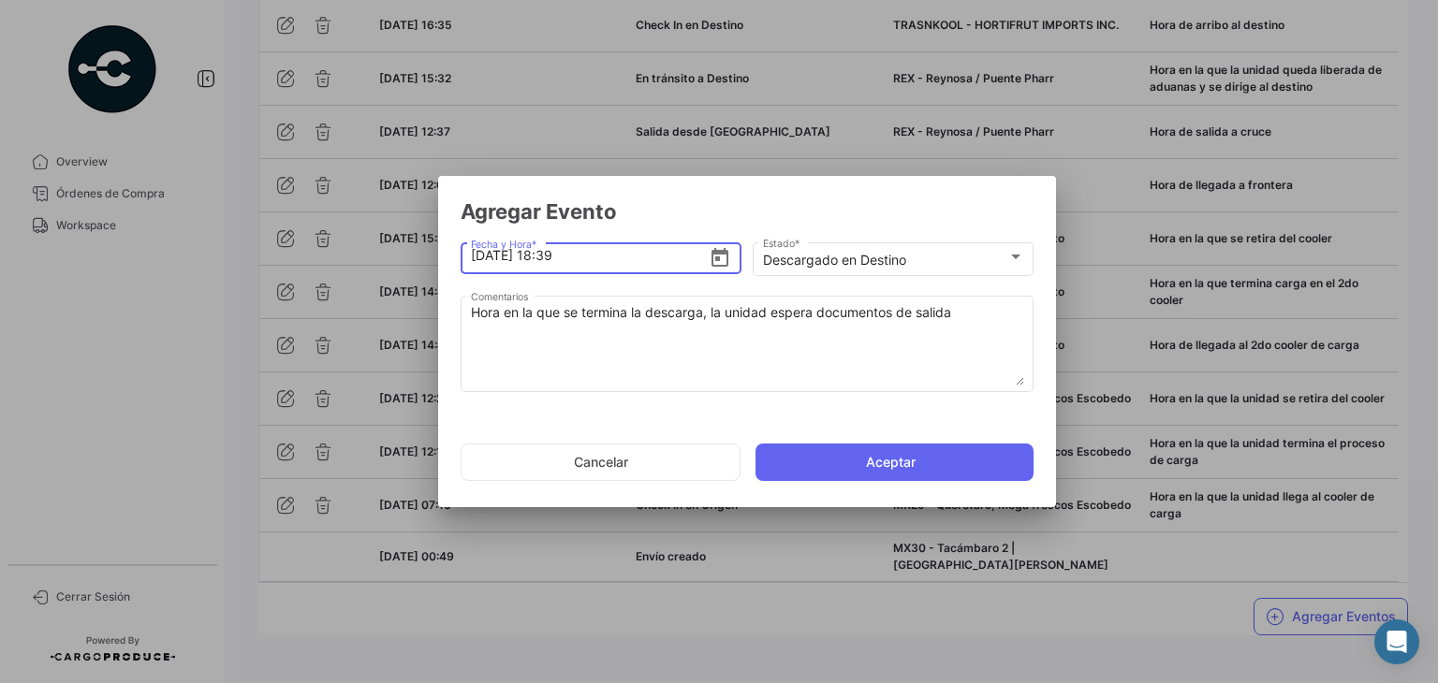
click at [584, 262] on input "[DATE] 18:39" at bounding box center [590, 256] width 239 height 66
type input "[DATE] 18:15"
click at [830, 474] on button "Aceptar" at bounding box center [895, 462] width 278 height 37
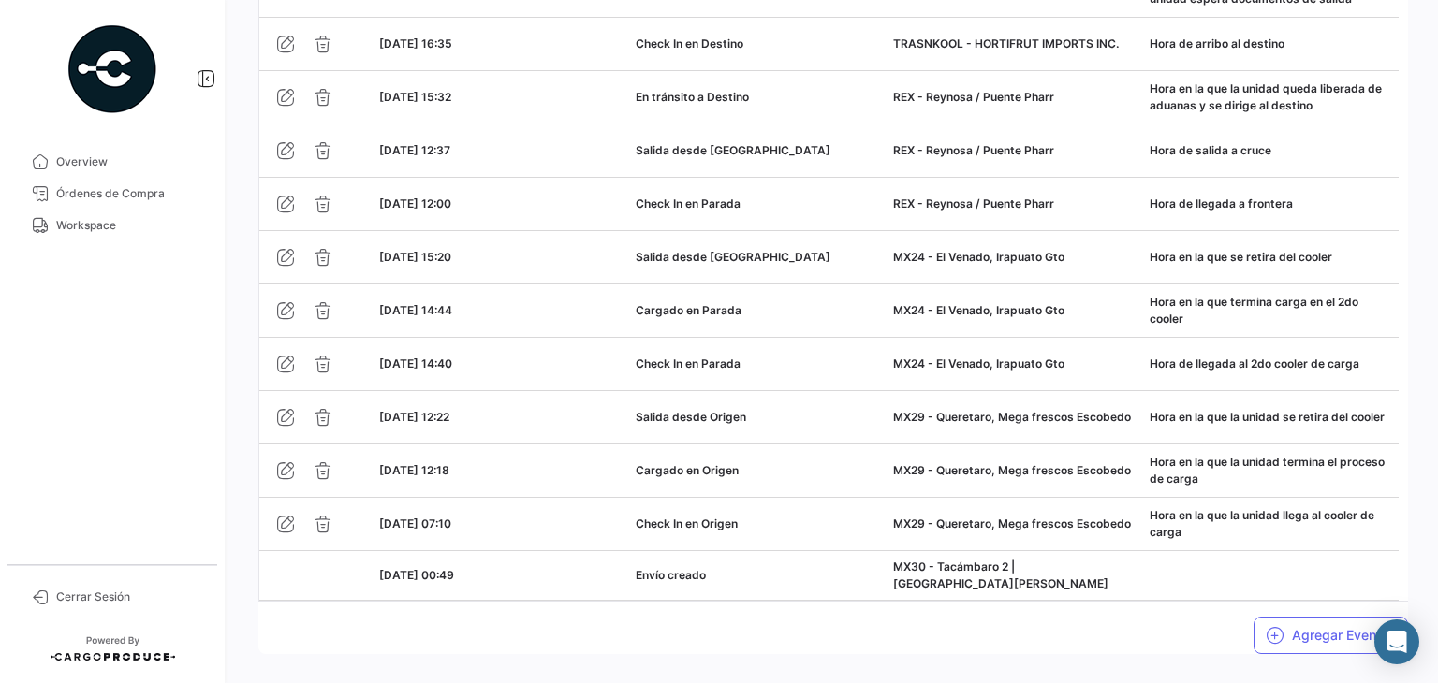
scroll to position [1819, 0]
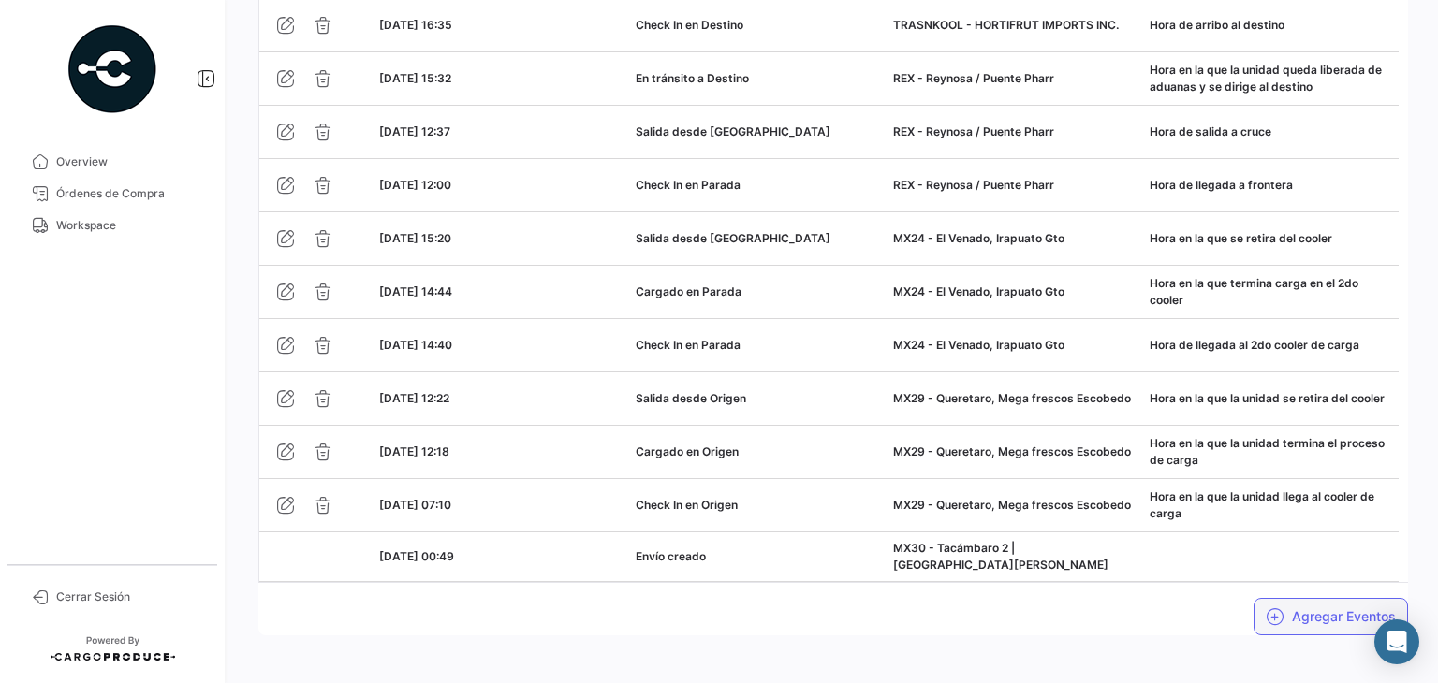
click at [1272, 612] on icon "button" at bounding box center [1275, 617] width 19 height 19
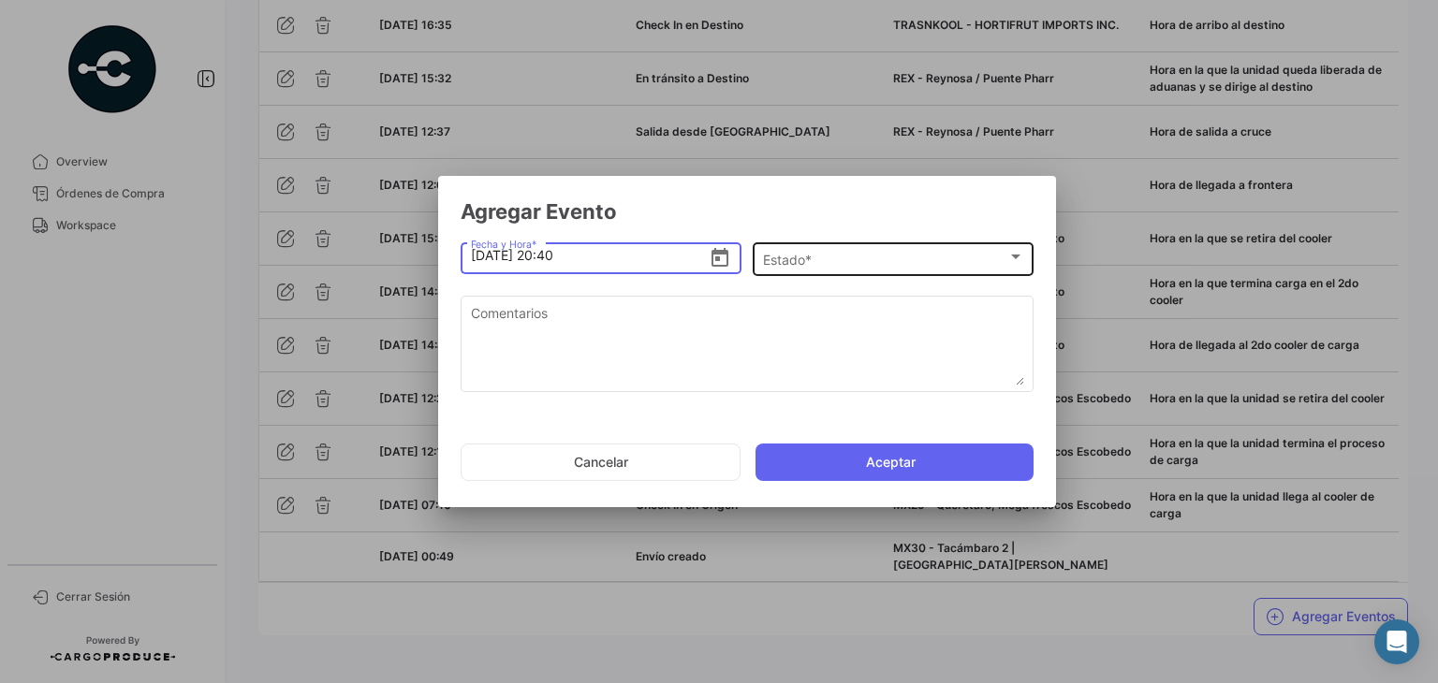
click at [819, 264] on div "Estado *" at bounding box center [885, 261] width 244 height 16
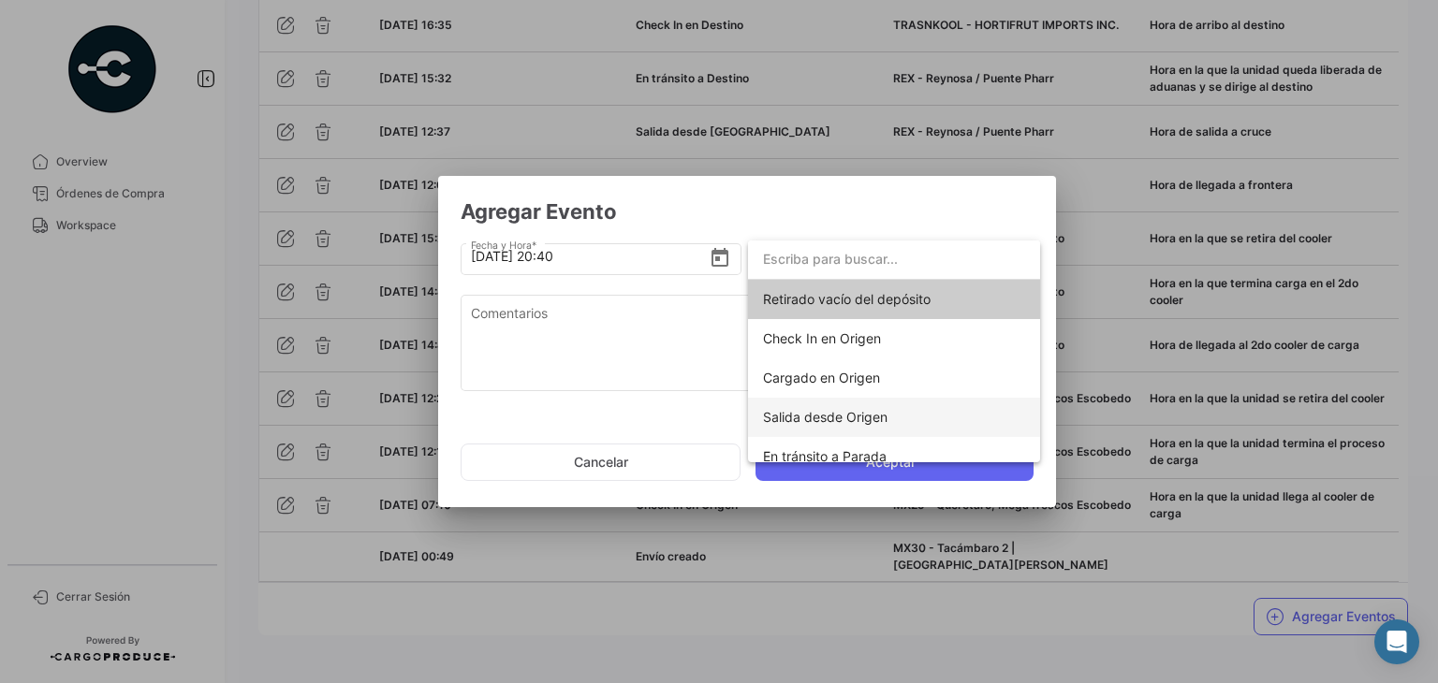
scroll to position [329, 0]
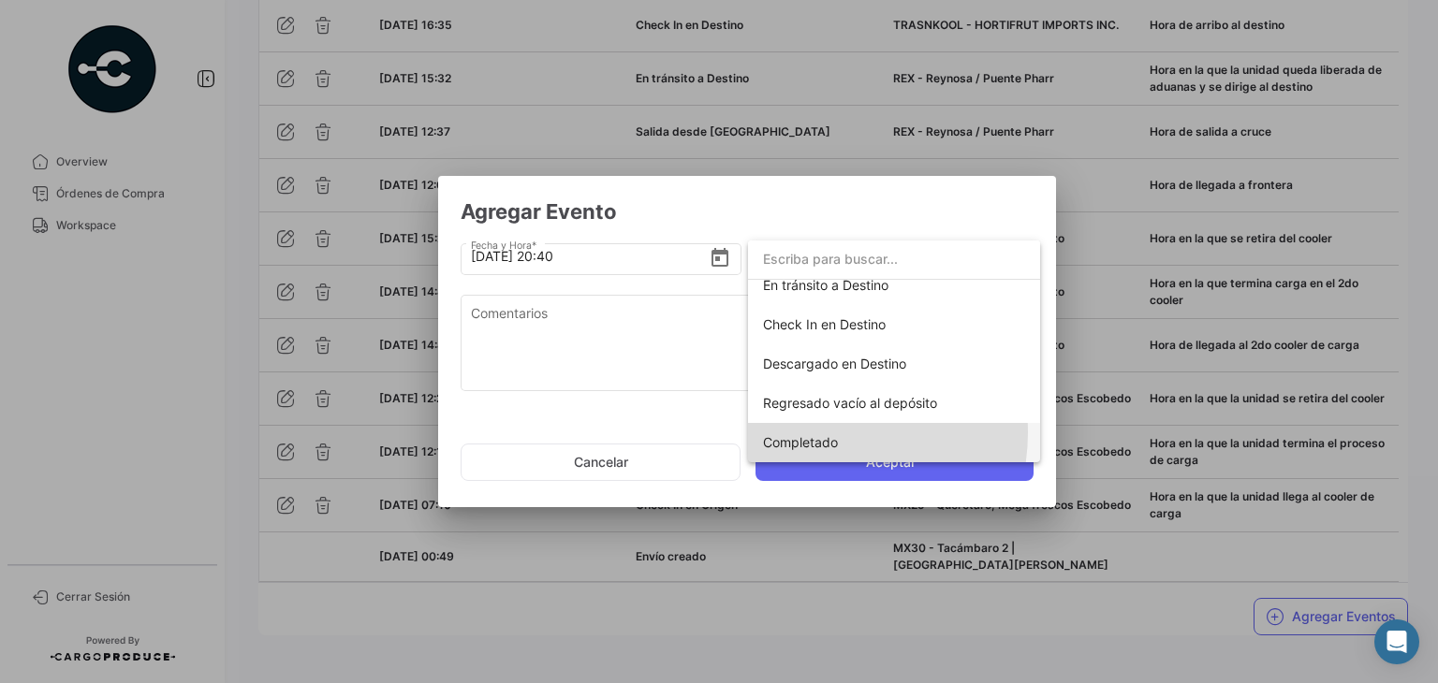
click at [818, 433] on span "Completado" at bounding box center [894, 442] width 262 height 39
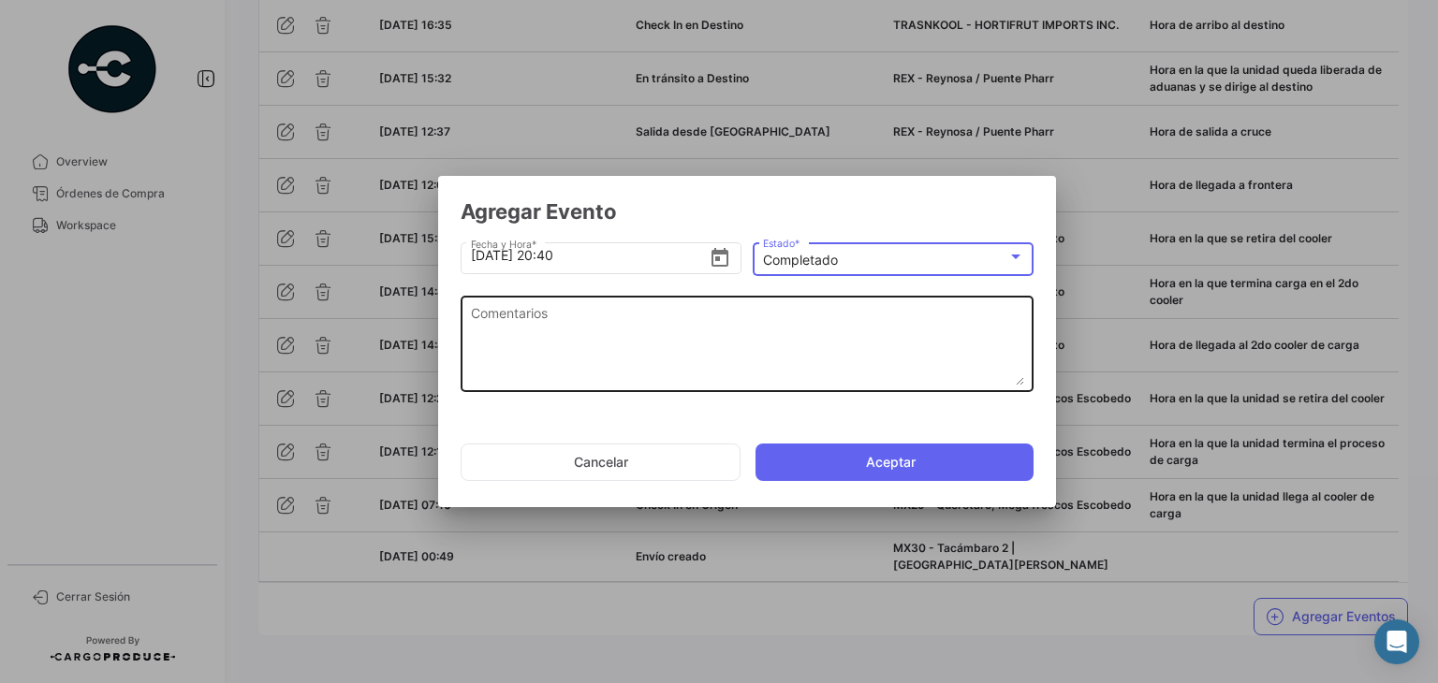
click at [638, 316] on textarea "Comentarios" at bounding box center [747, 344] width 553 height 82
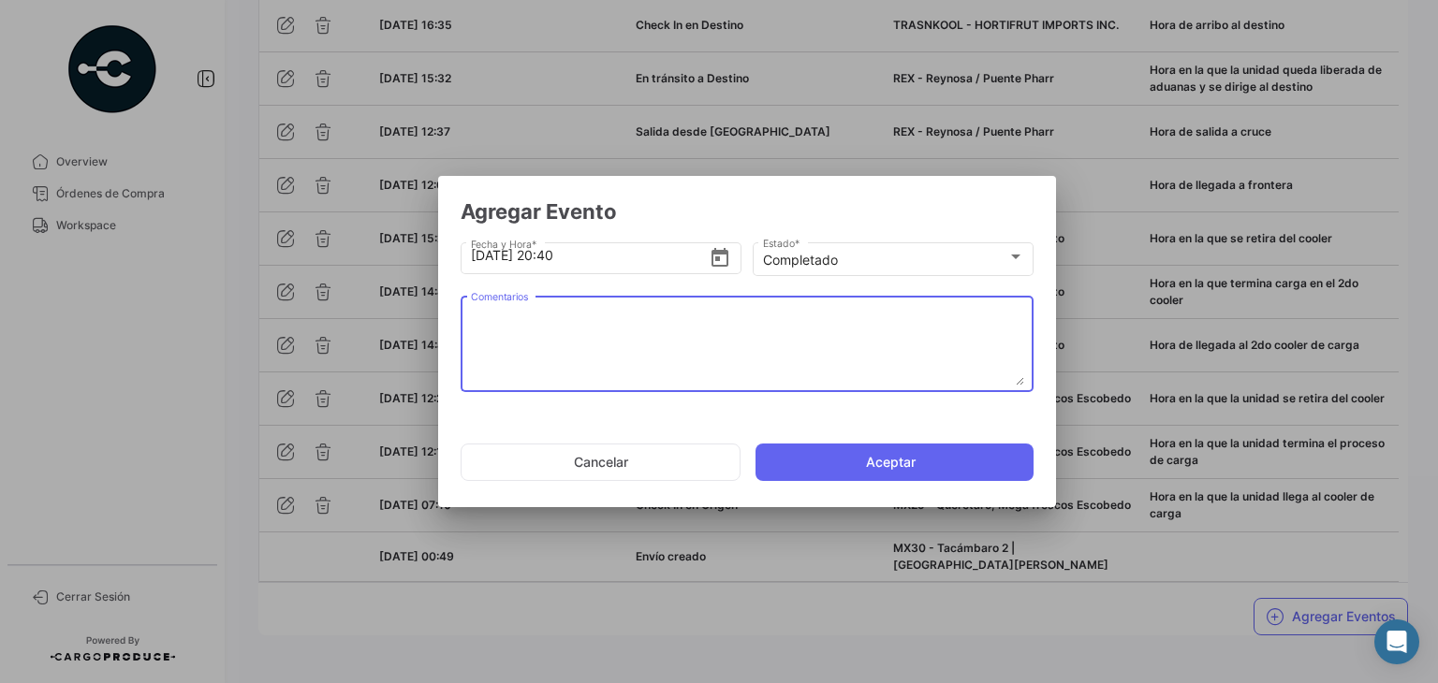
paste textarea "Fin del viaje, [PERSON_NAME] en la que se retira de la bodega del cliente"
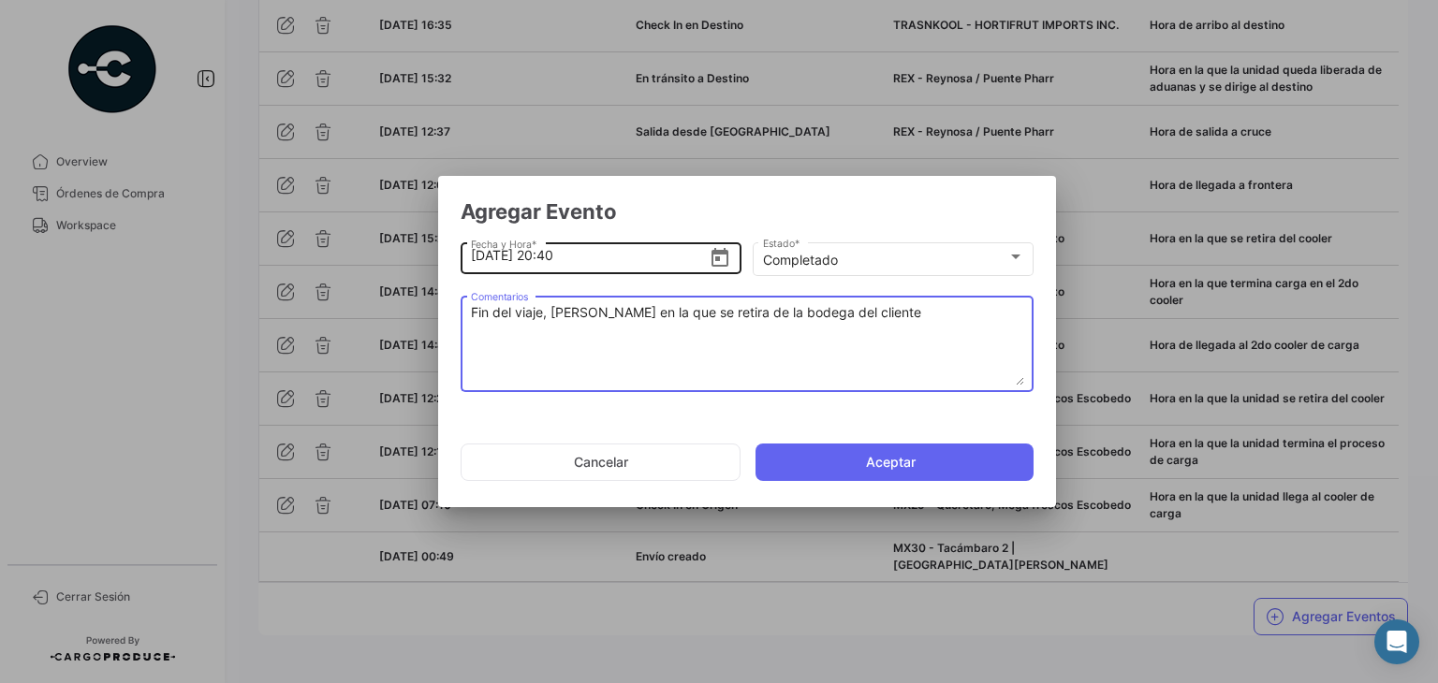
type textarea "Fin del viaje, [PERSON_NAME] en la que se retira de la bodega del cliente"
click at [557, 253] on input "[DATE] 20:40" at bounding box center [590, 256] width 239 height 66
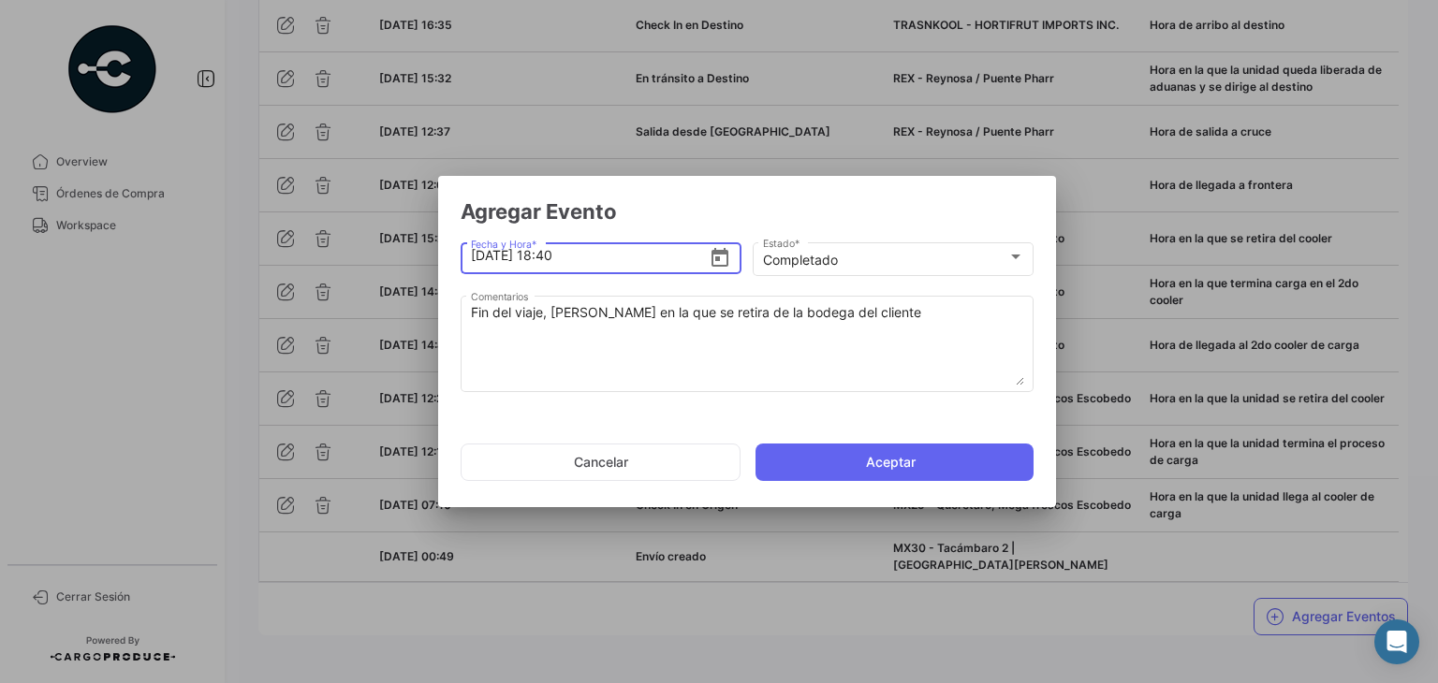
click at [602, 257] on input "[DATE] 18:40" at bounding box center [590, 256] width 239 height 66
type input "[DATE] 18:40"
click at [828, 473] on button "Aceptar" at bounding box center [895, 462] width 278 height 37
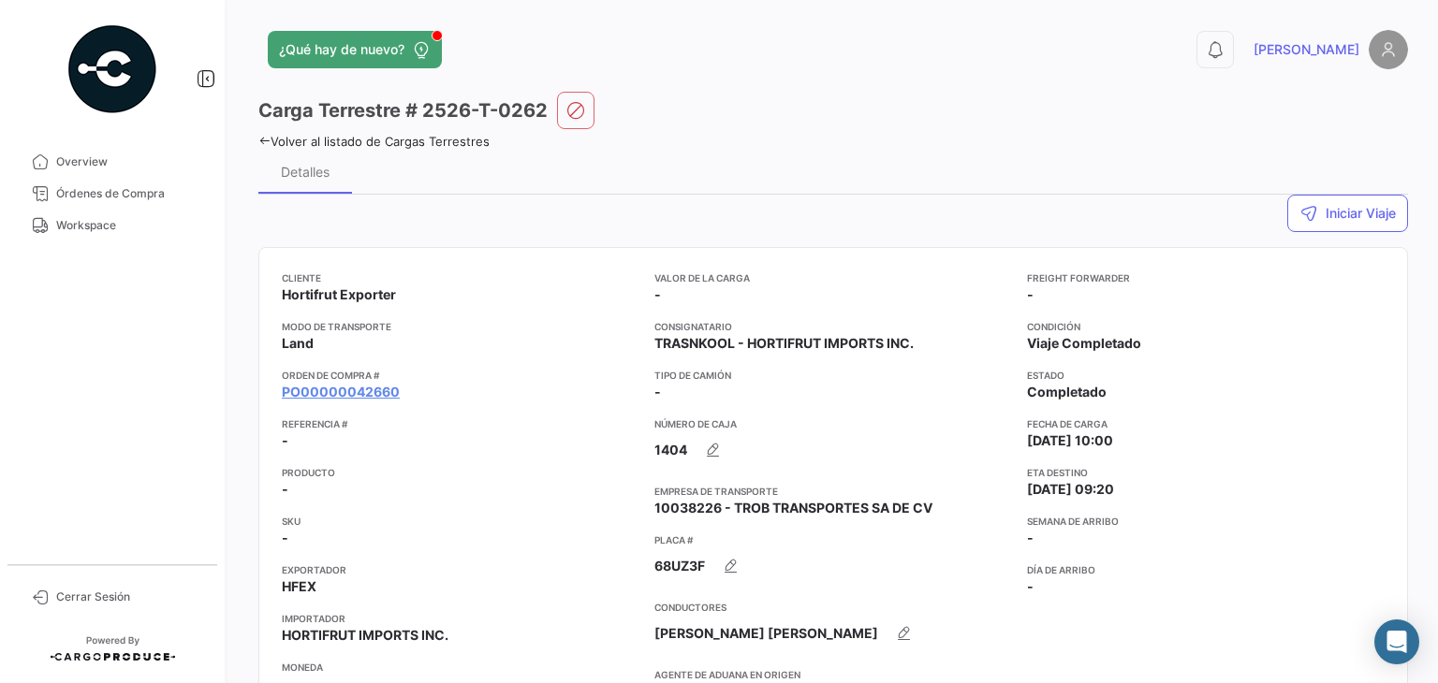
scroll to position [141, 0]
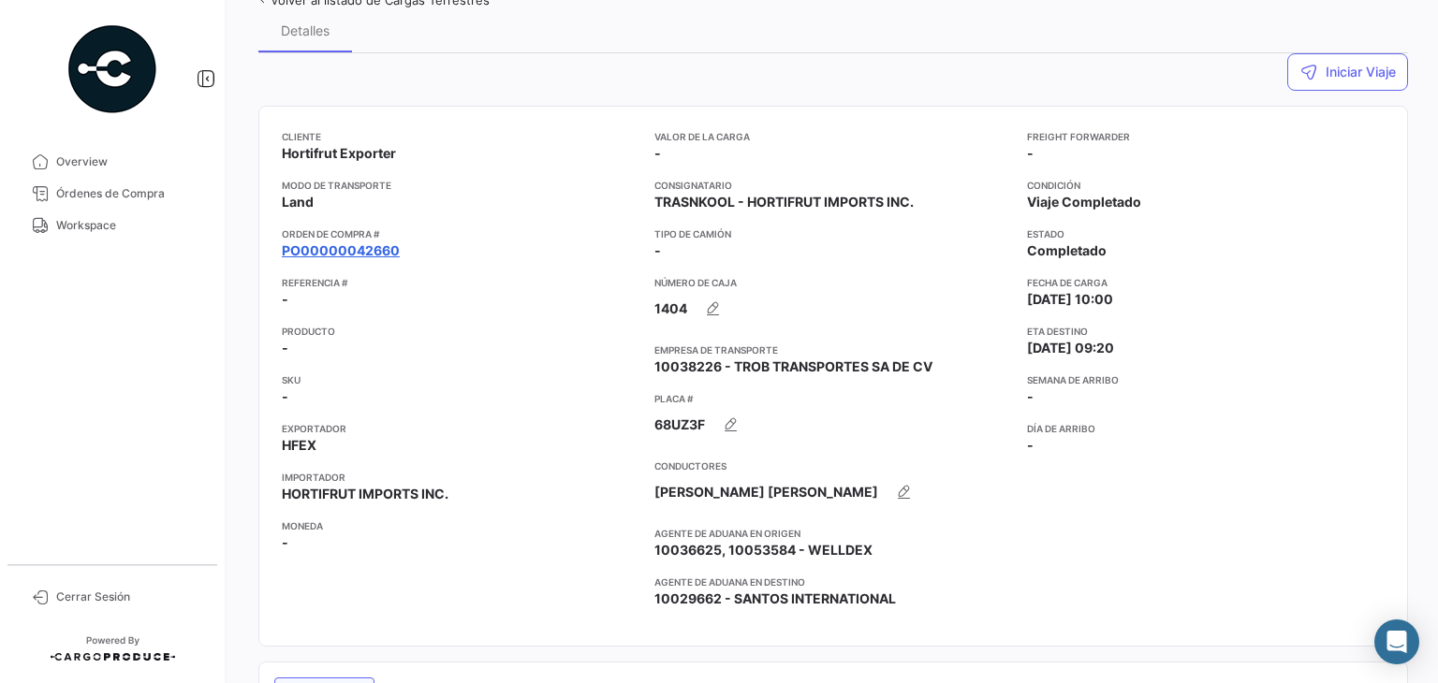
click at [330, 248] on link "PO00000042660" at bounding box center [341, 251] width 118 height 19
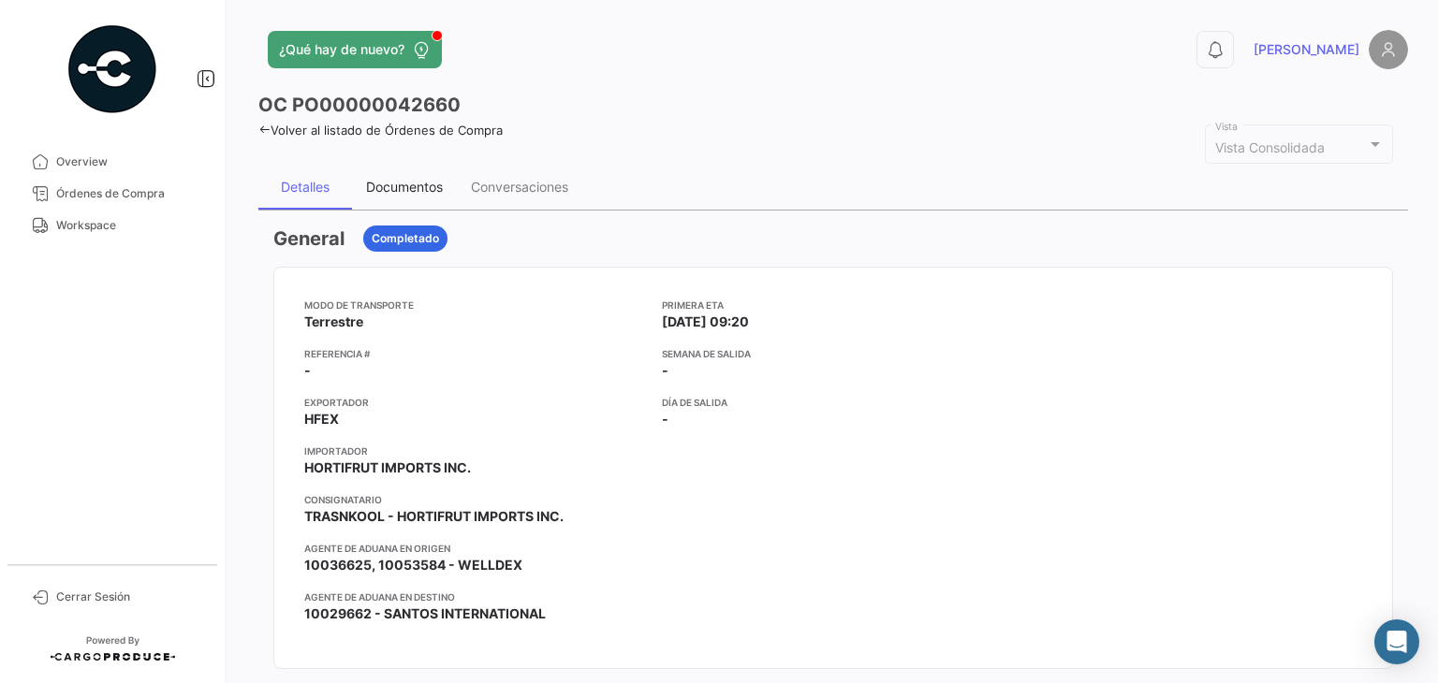
click at [409, 186] on div "Documentos" at bounding box center [404, 187] width 77 height 16
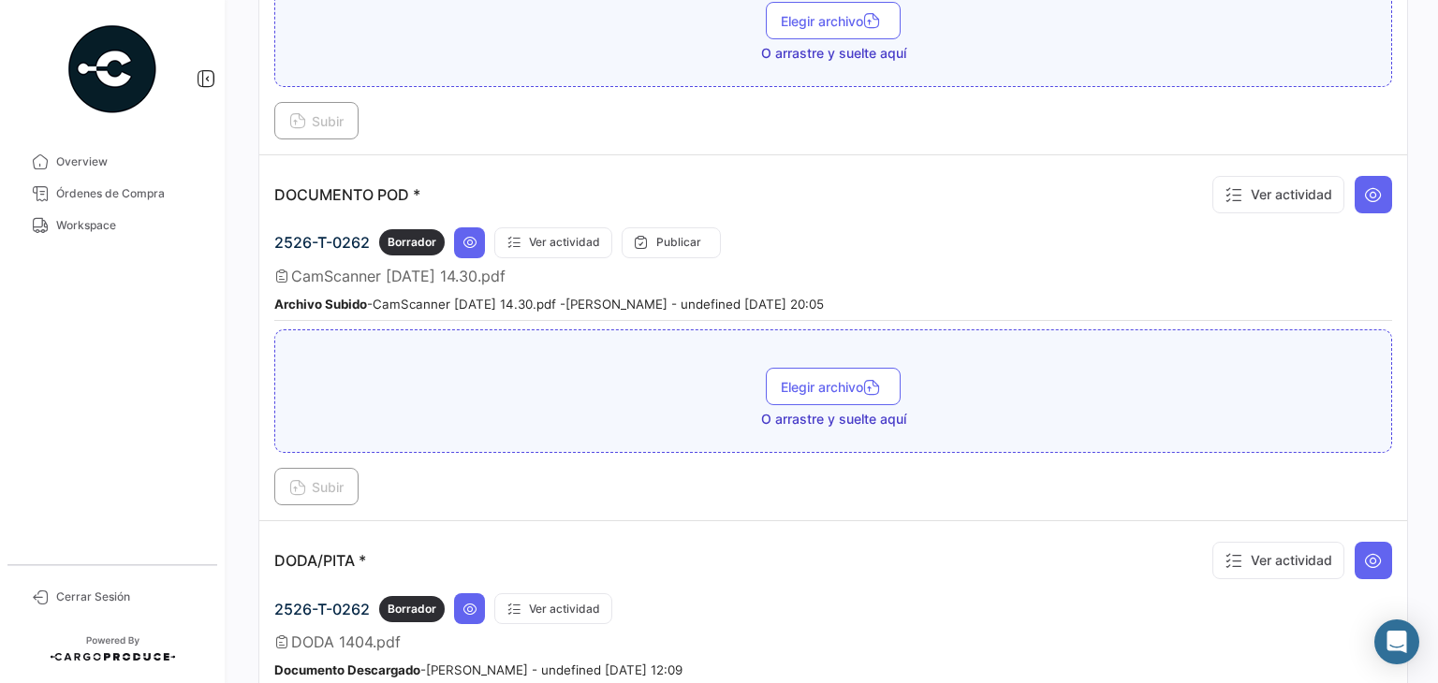
scroll to position [833, 0]
